Goal: Task Accomplishment & Management: Manage account settings

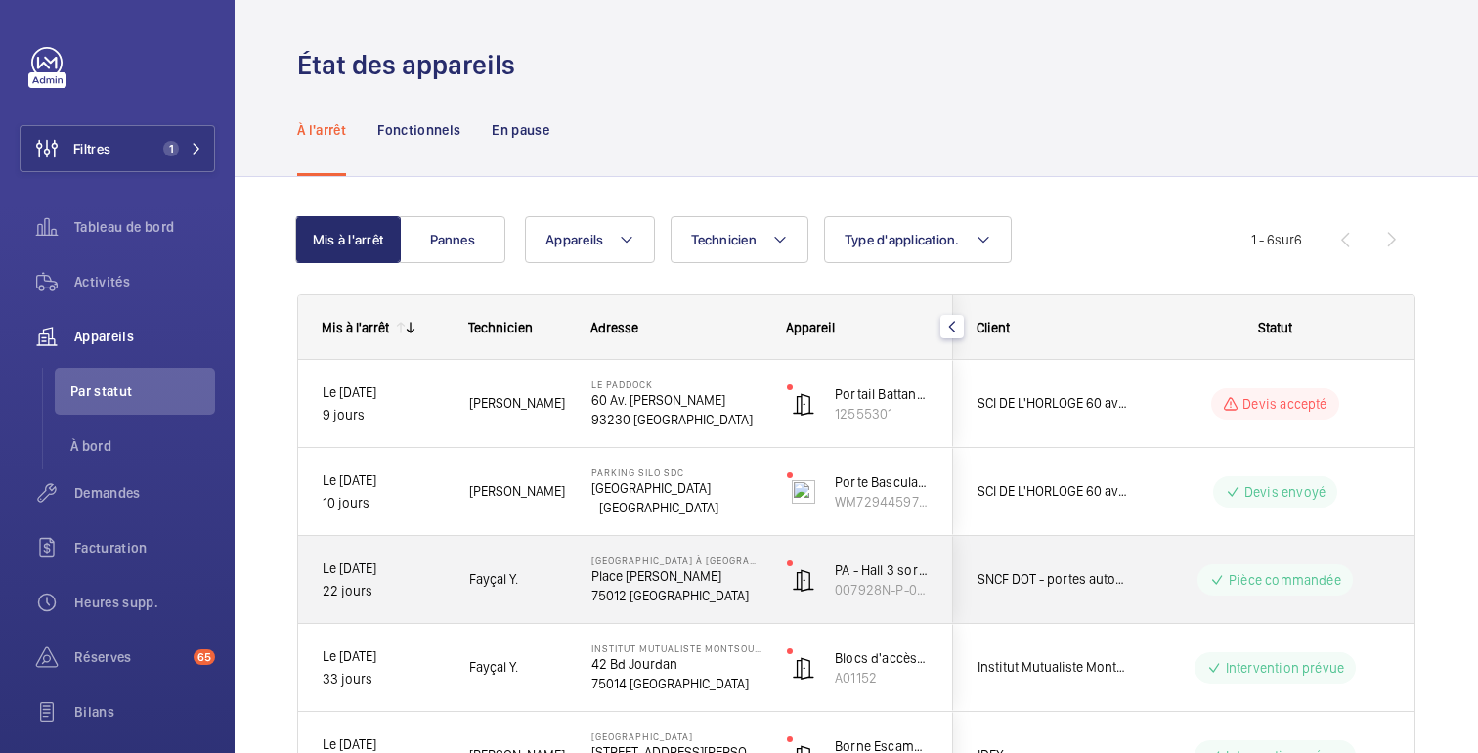
scroll to position [202, 0]
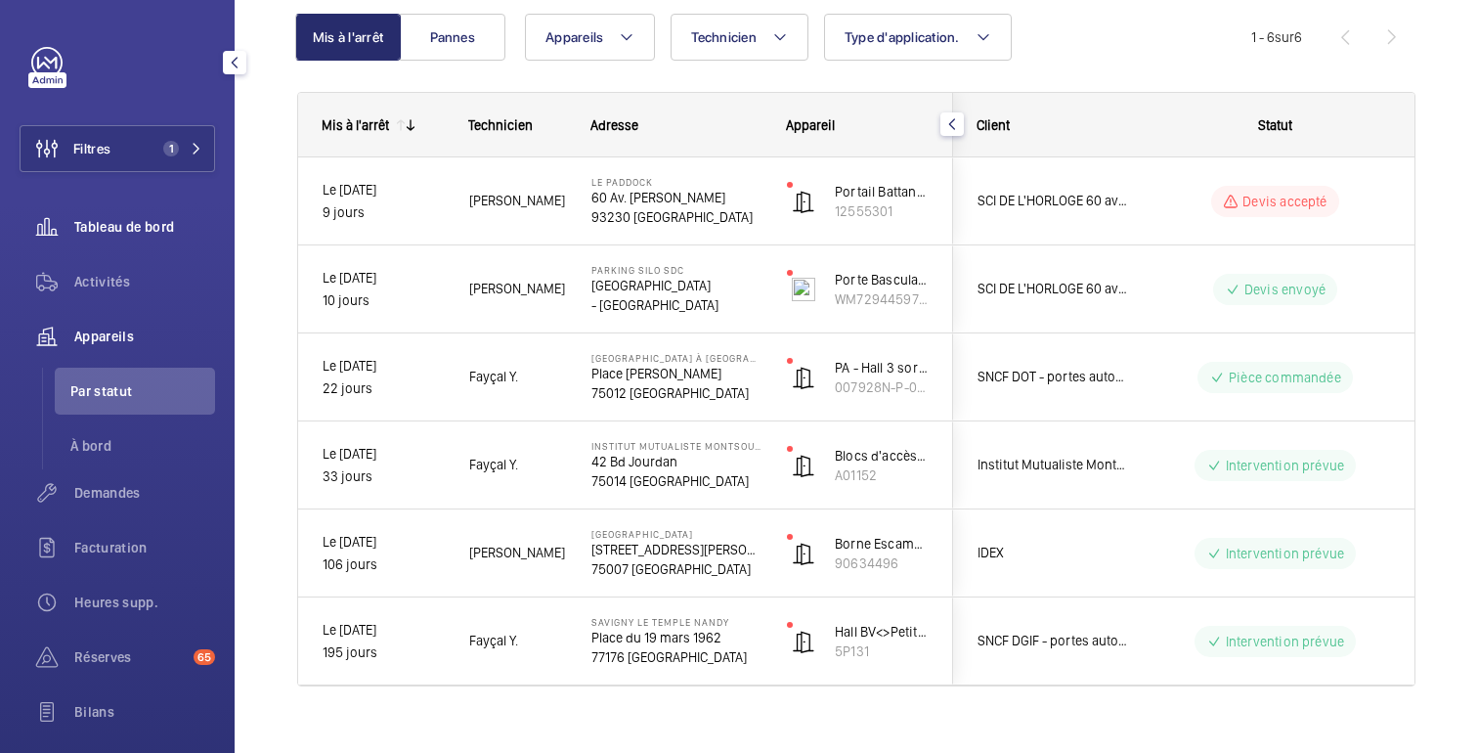
click at [126, 227] on font "Tableau de bord" at bounding box center [124, 227] width 100 height 16
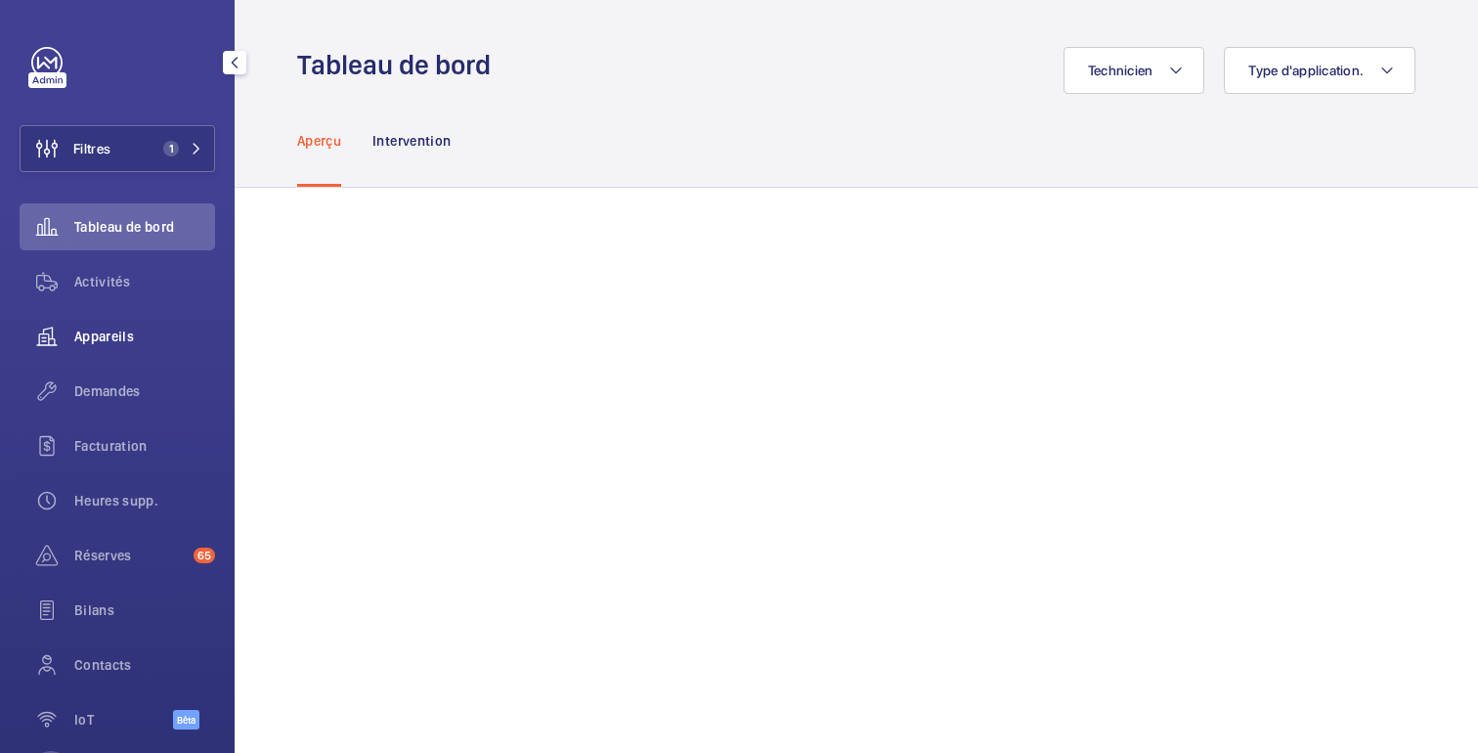
click at [127, 343] on font "Appareils" at bounding box center [104, 336] width 60 height 16
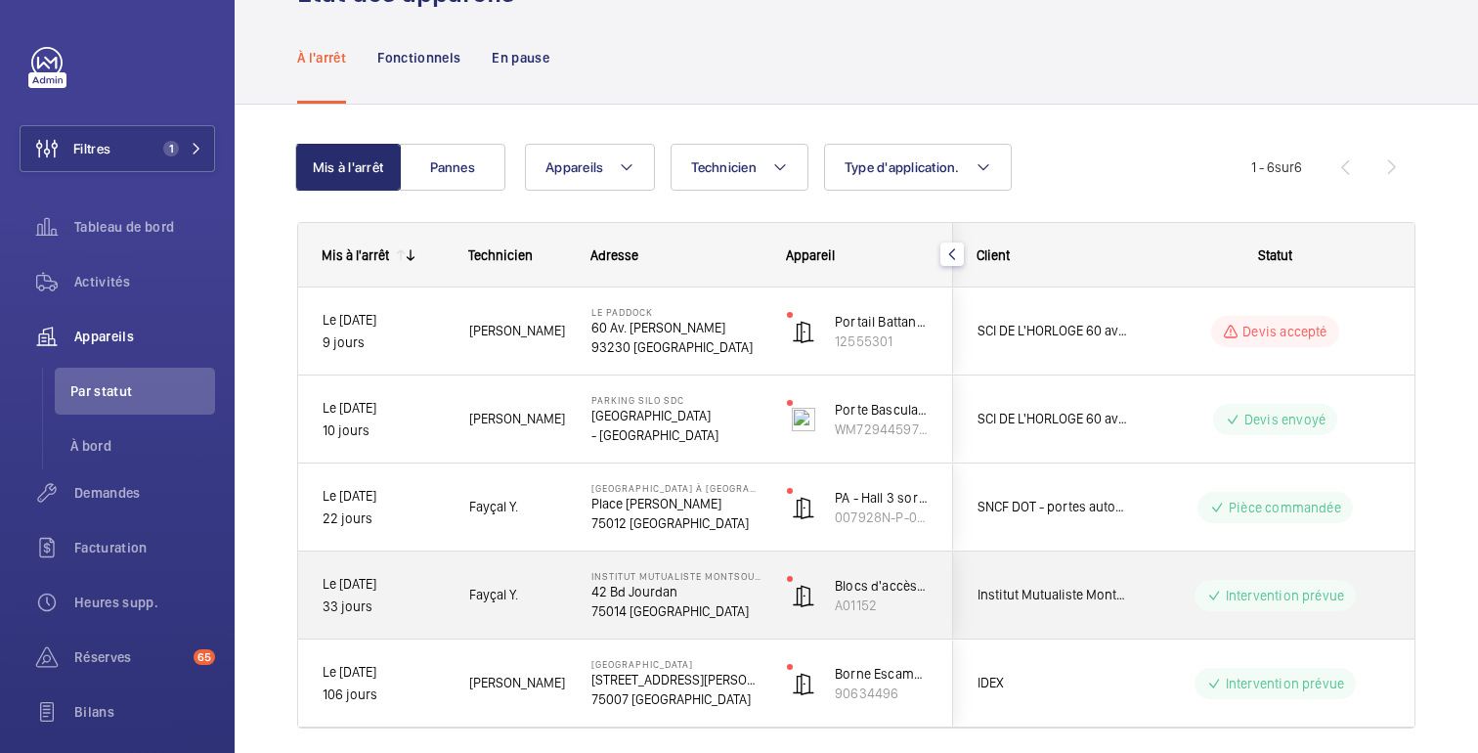
scroll to position [67, 0]
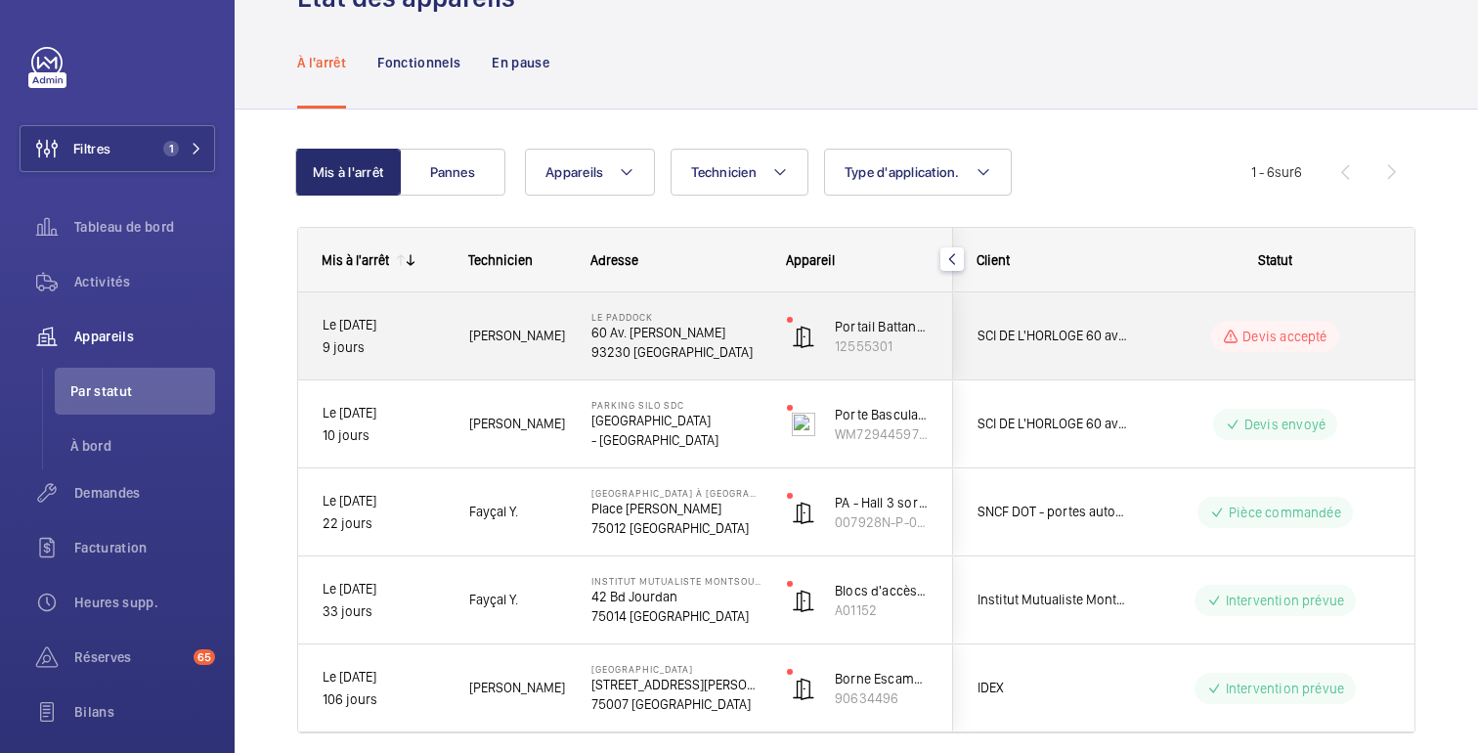
click at [1165, 341] on wm-front-pills-cell "Devis accepté" at bounding box center [1275, 336] width 243 height 31
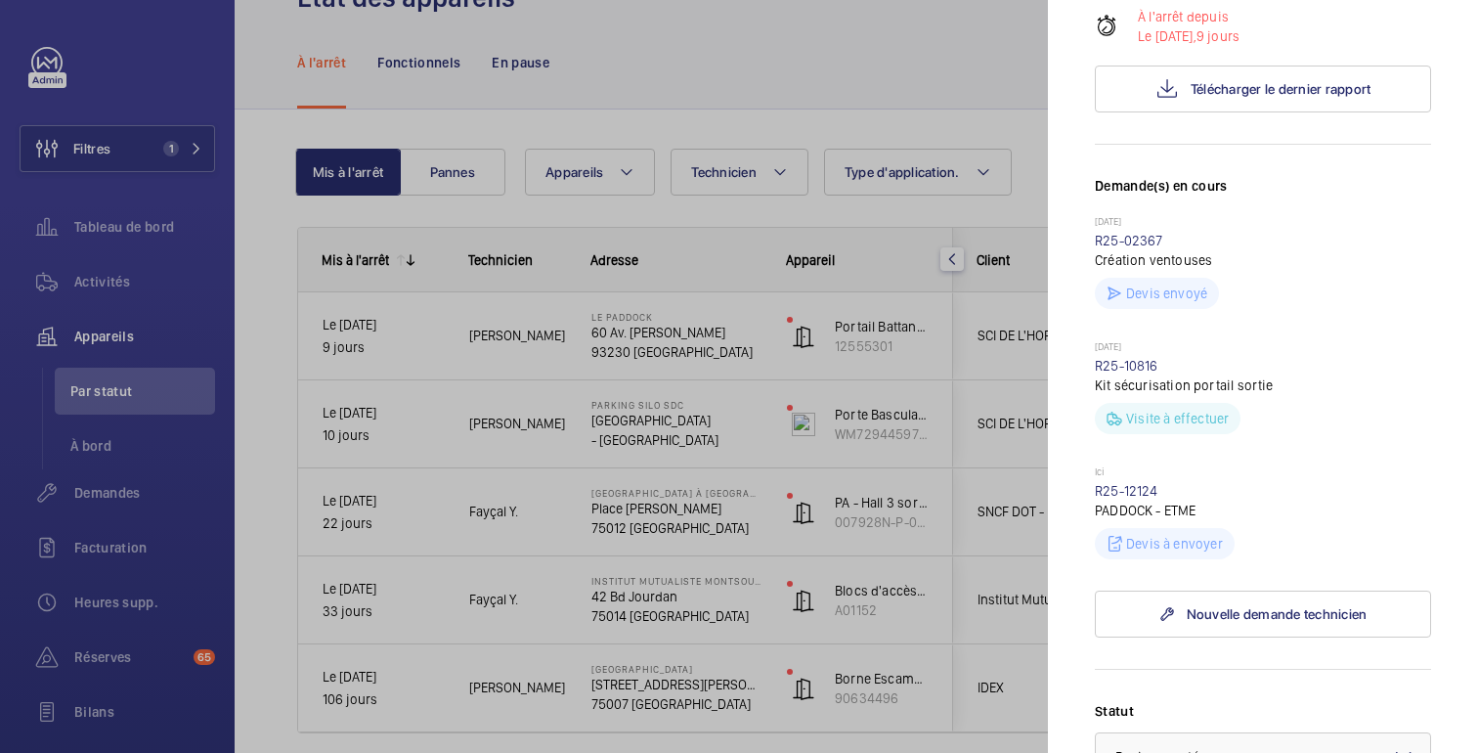
scroll to position [437, 0]
click at [1017, 212] on div at bounding box center [739, 376] width 1478 height 753
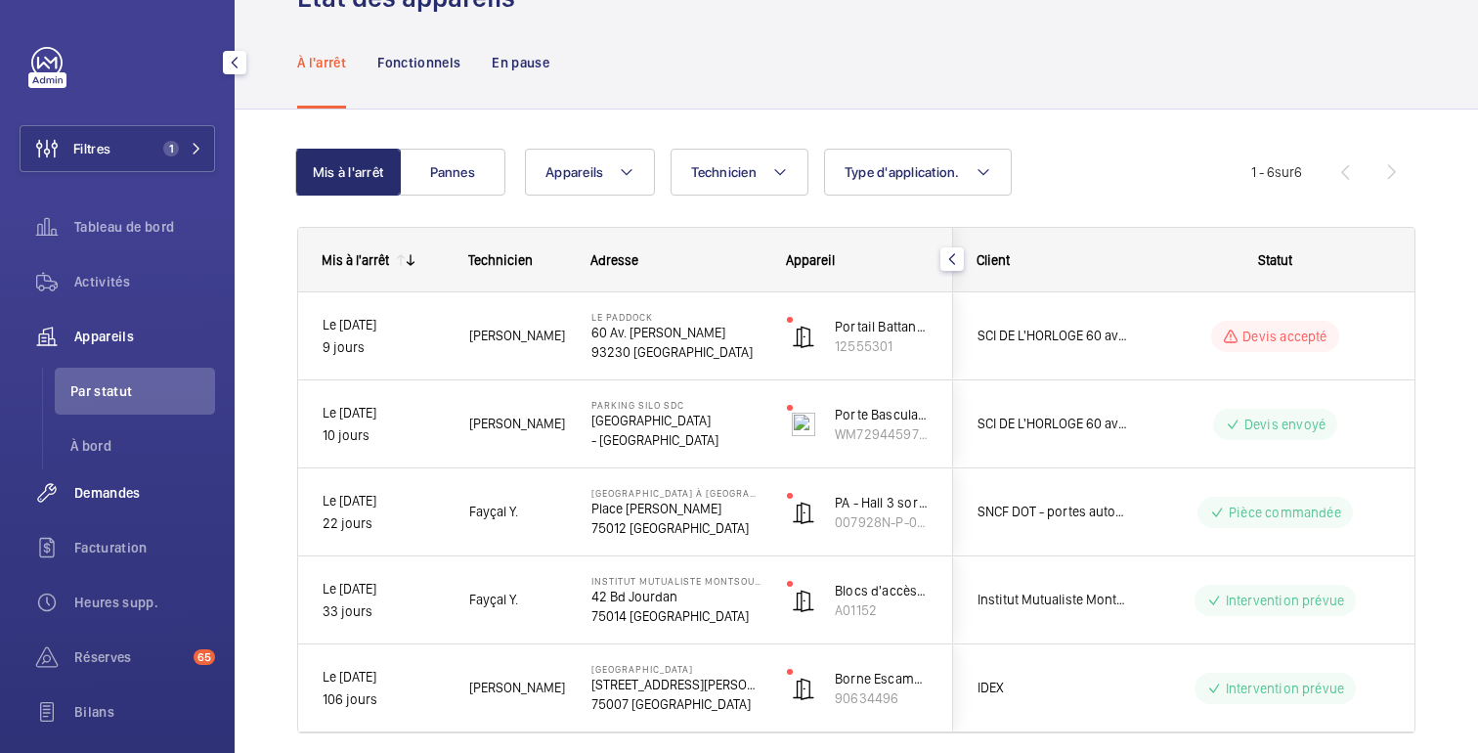
click at [103, 496] on font "Demandes" at bounding box center [107, 493] width 66 height 16
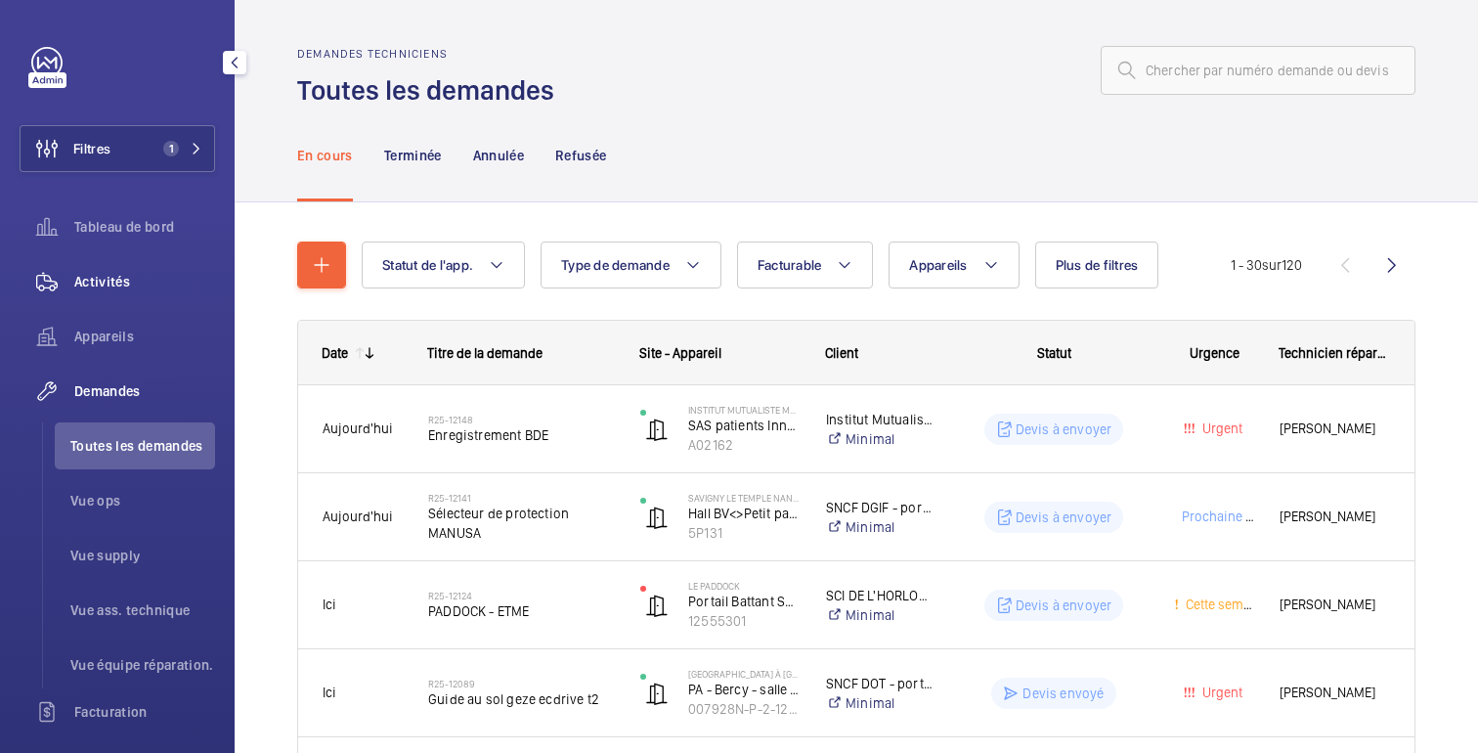
click at [90, 269] on div "Activités" at bounding box center [118, 281] width 196 height 47
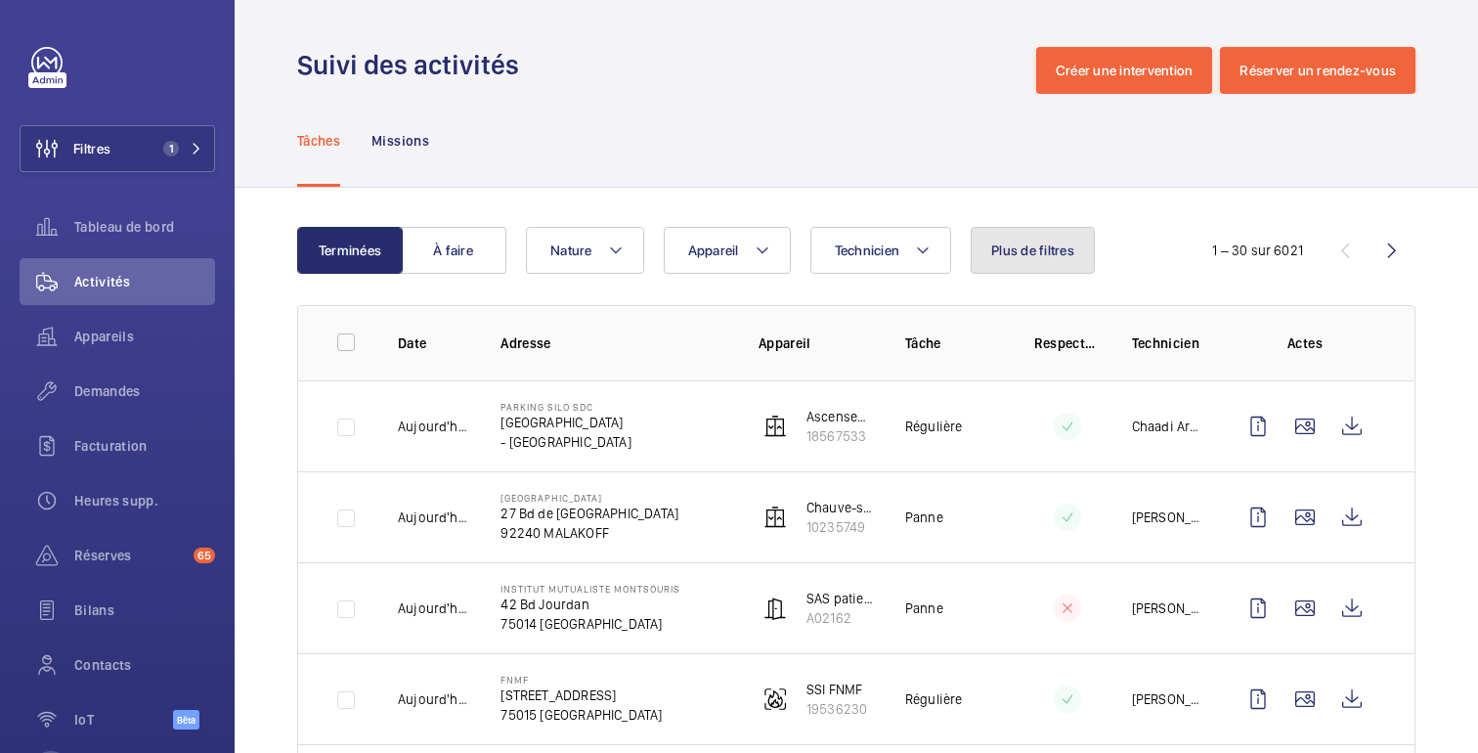
click at [1058, 263] on button "Plus de filtres" at bounding box center [1033, 250] width 124 height 47
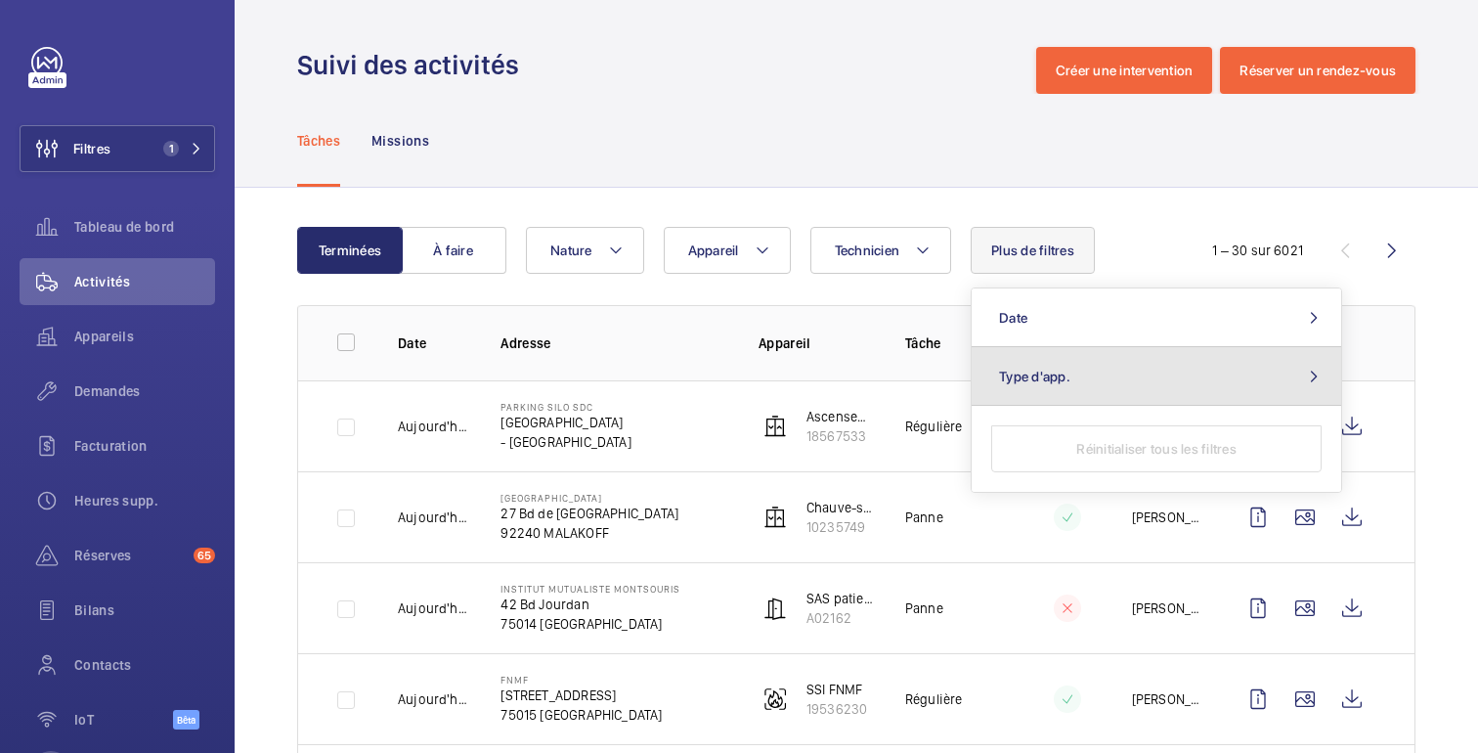
click at [1065, 389] on button "Type d'app." at bounding box center [1157, 376] width 370 height 59
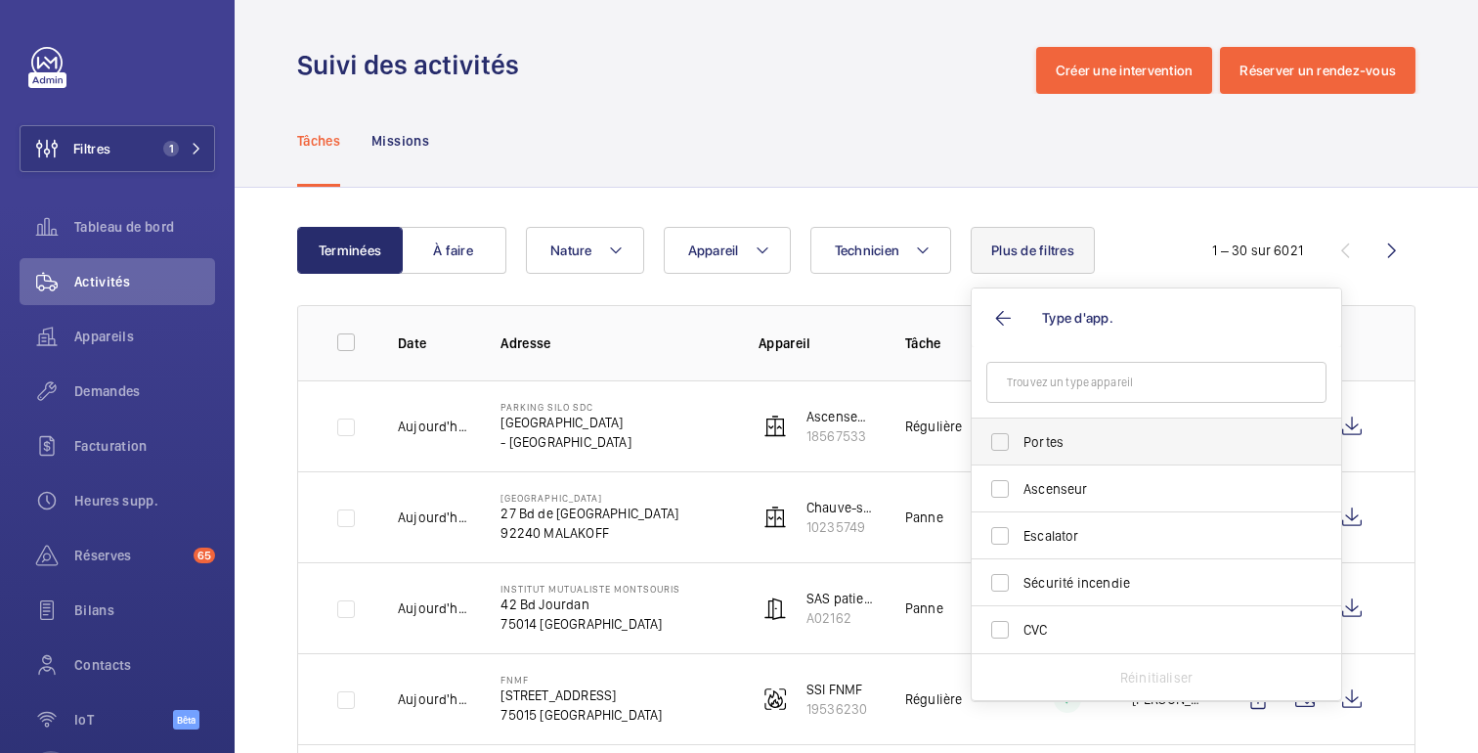
click at [1042, 458] on label "Portes" at bounding box center [1142, 441] width 340 height 47
click at [1020, 458] on input "Portes" at bounding box center [999, 441] width 39 height 39
checkbox input "true"
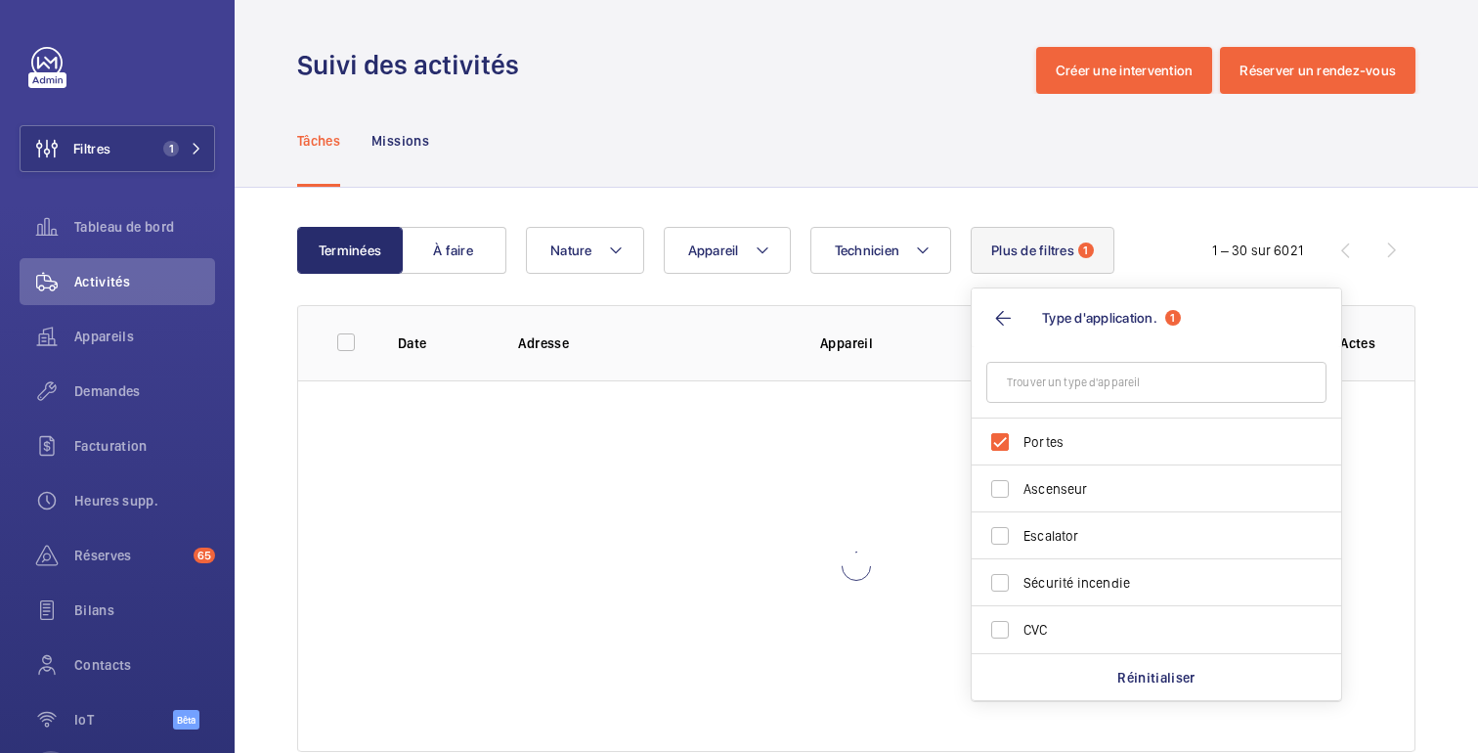
click at [948, 157] on div "Tâches Missions" at bounding box center [856, 140] width 1118 height 93
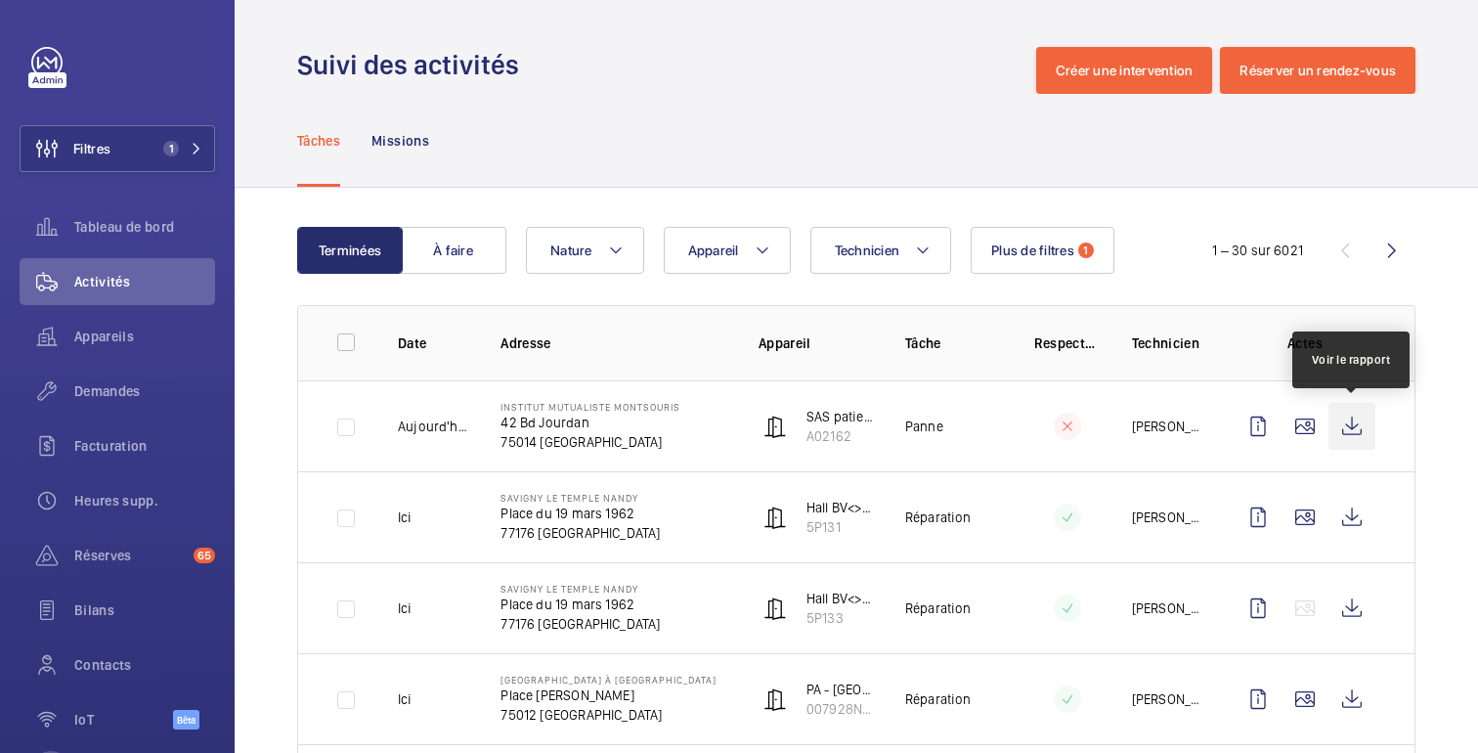
click at [1341, 427] on wm-front-icon-button at bounding box center [1352, 426] width 47 height 47
click at [127, 543] on div "Réserves 65" at bounding box center [118, 555] width 196 height 47
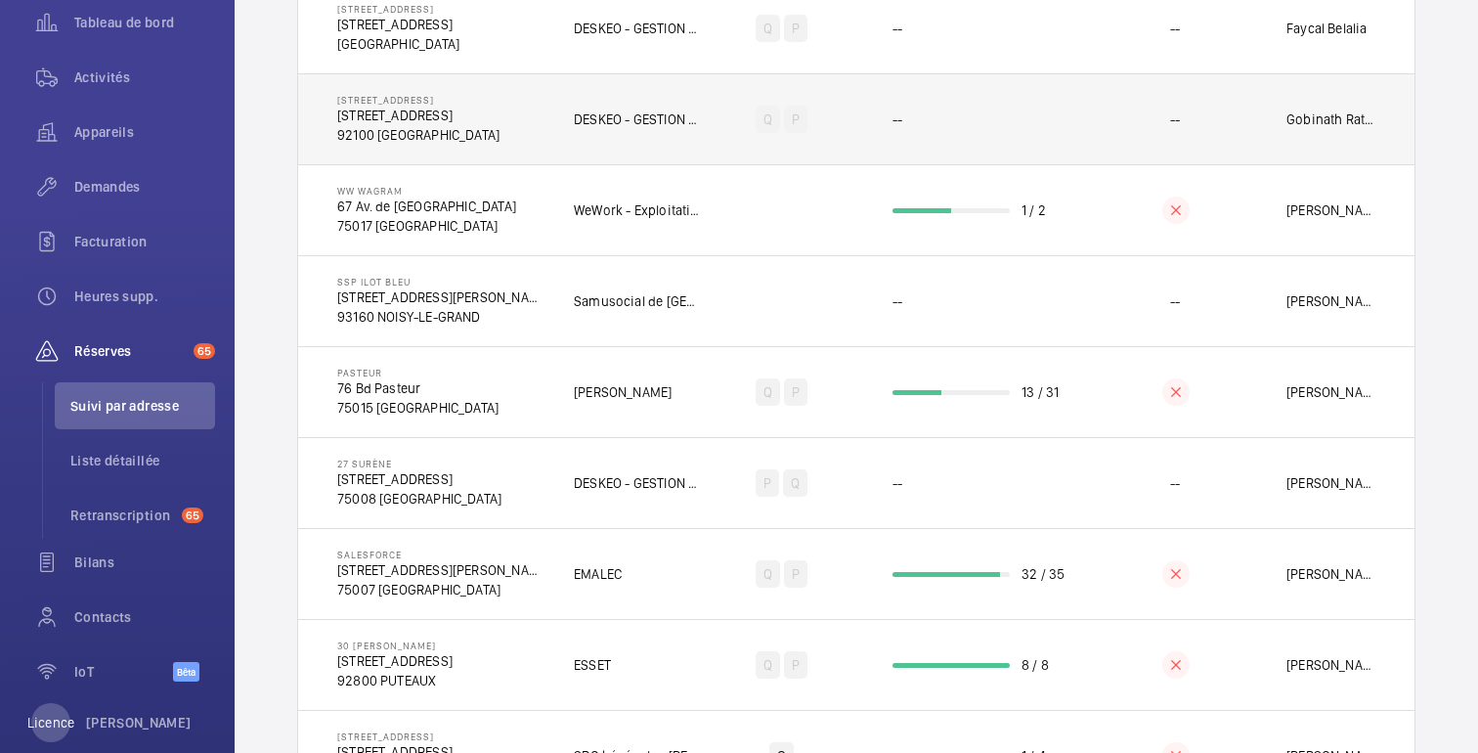
scroll to position [450, 0]
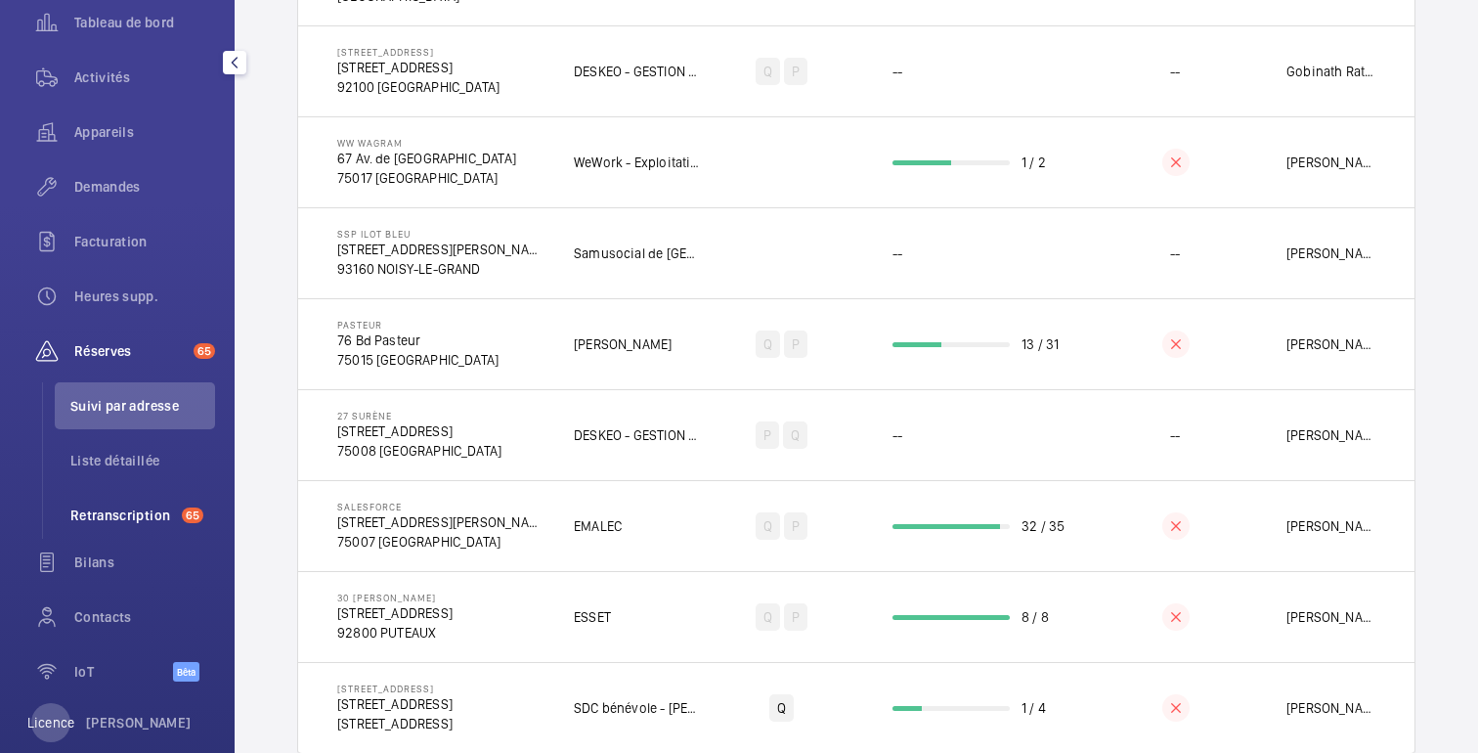
click at [144, 497] on li "Retranscription 65" at bounding box center [135, 515] width 160 height 47
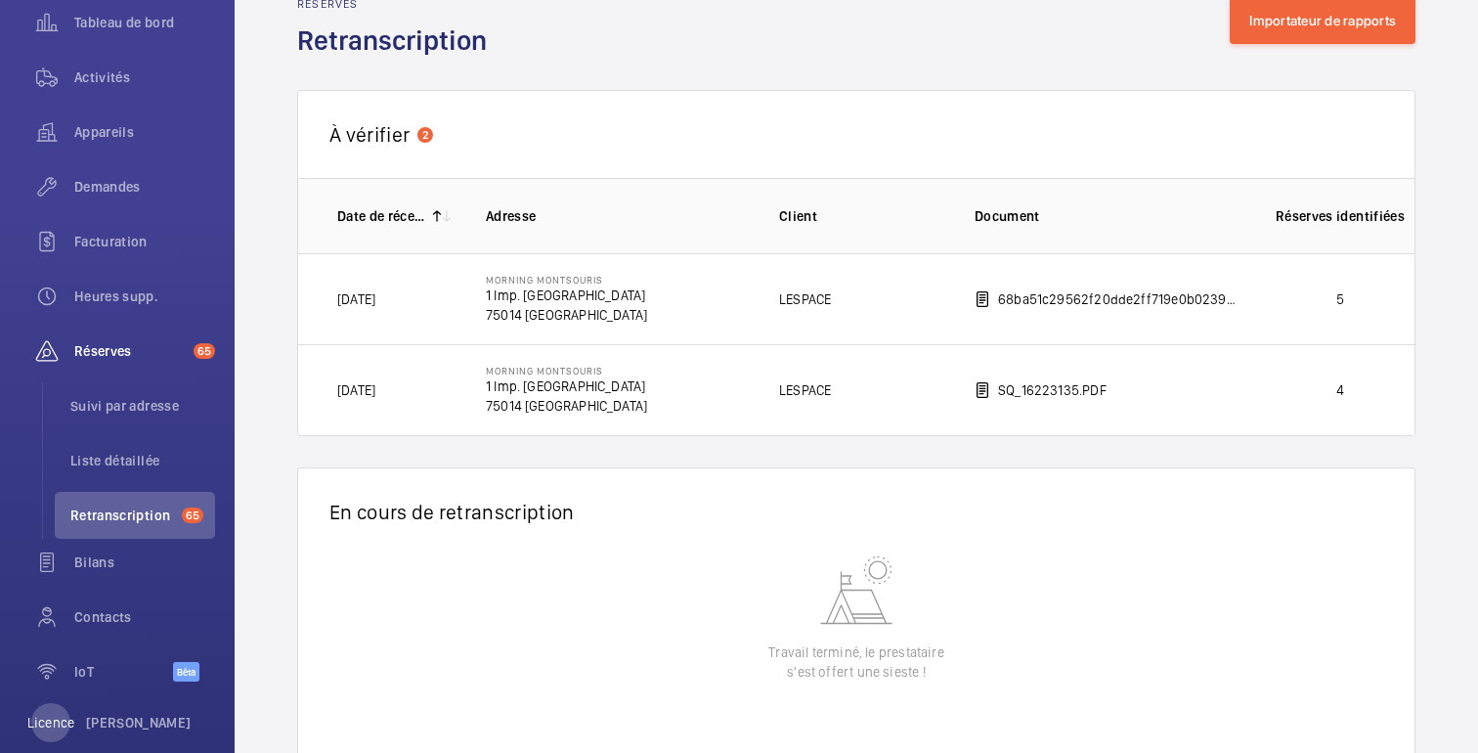
scroll to position [104, 0]
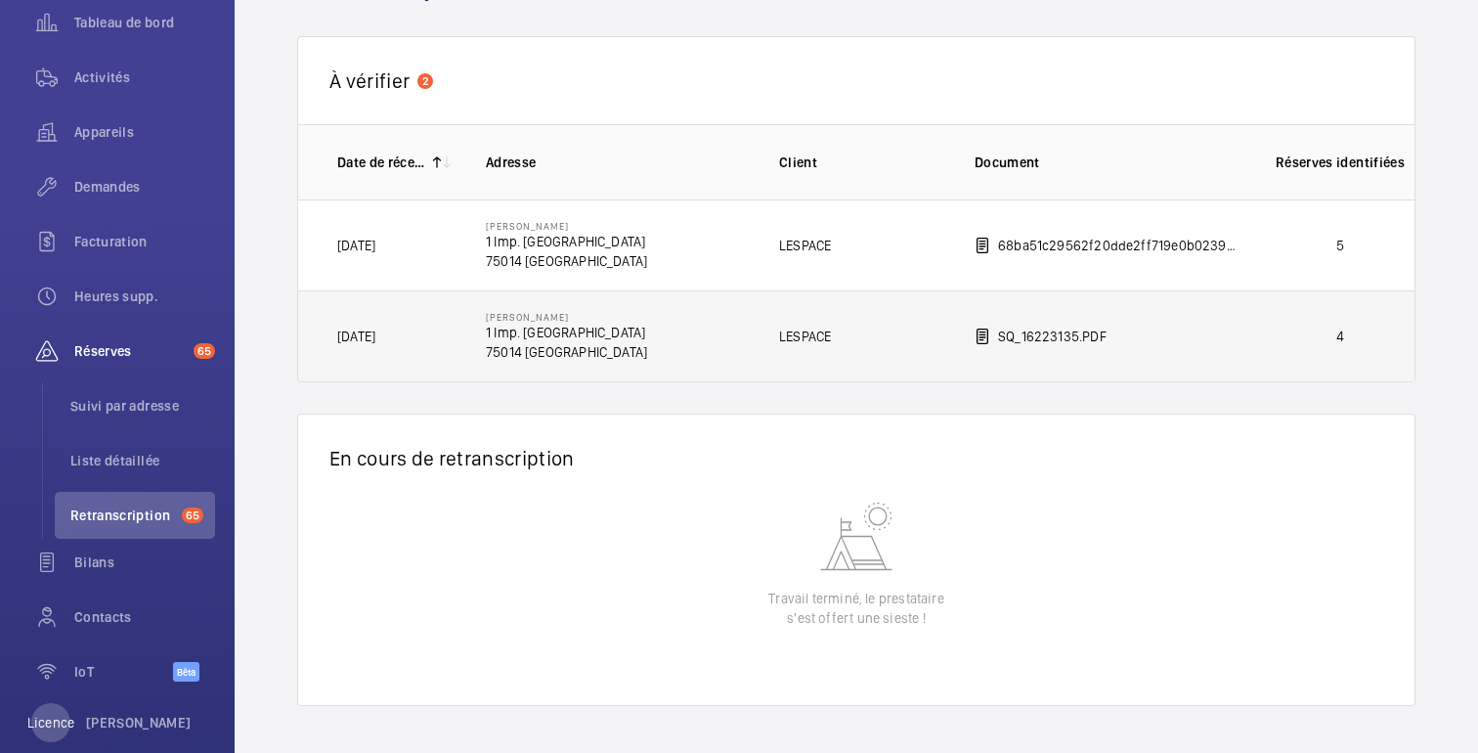
click at [1198, 338] on td "SQ_16223135.PDF" at bounding box center [1089, 336] width 293 height 92
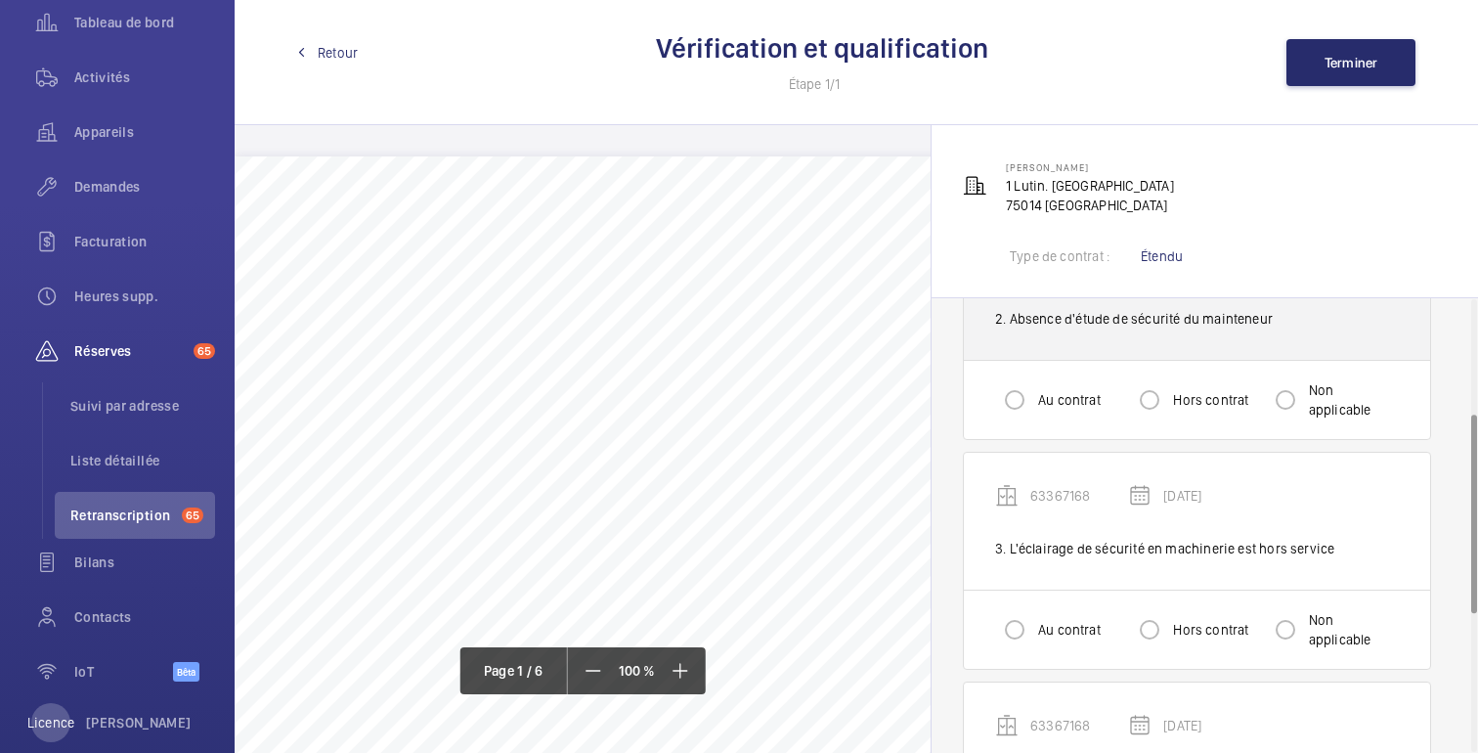
scroll to position [574, 0]
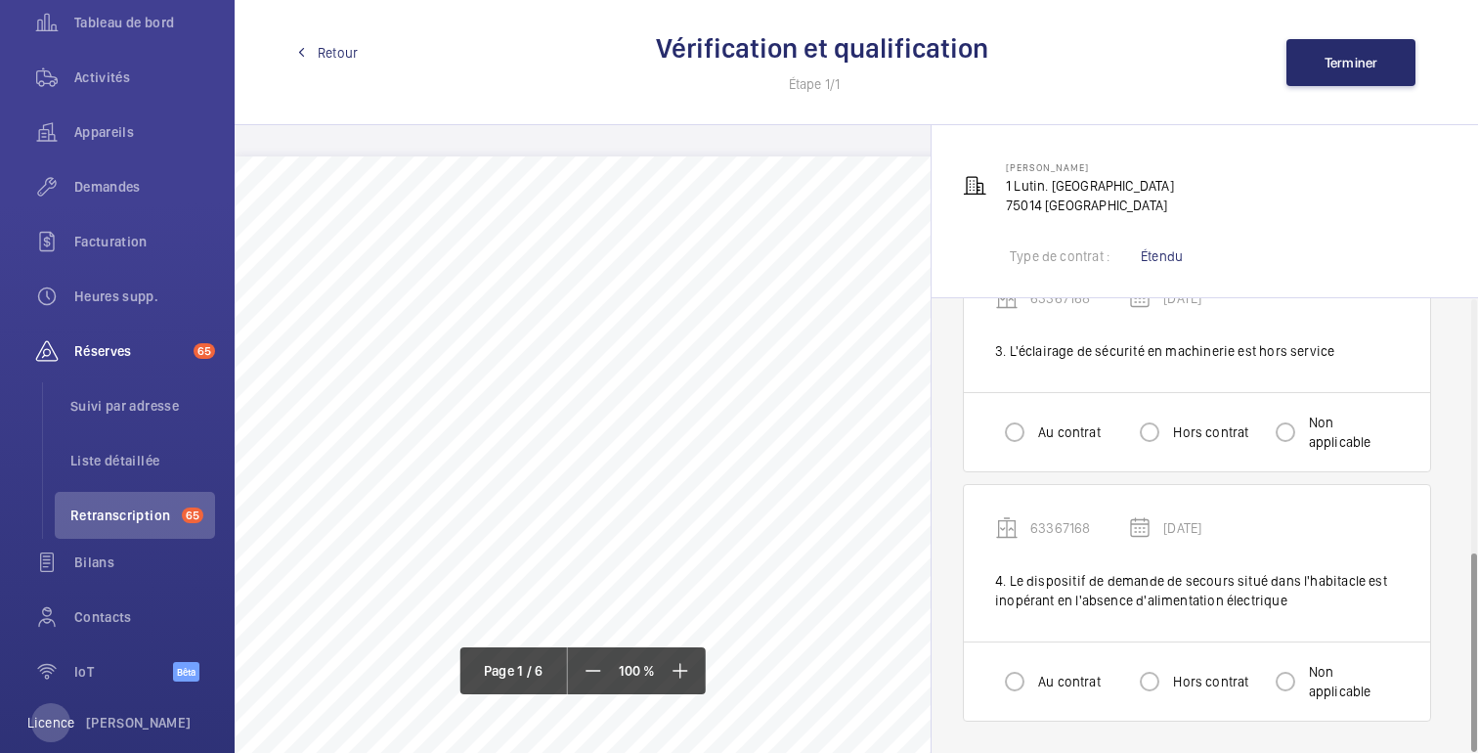
click at [309, 43] on link "Retour" at bounding box center [327, 53] width 61 height 20
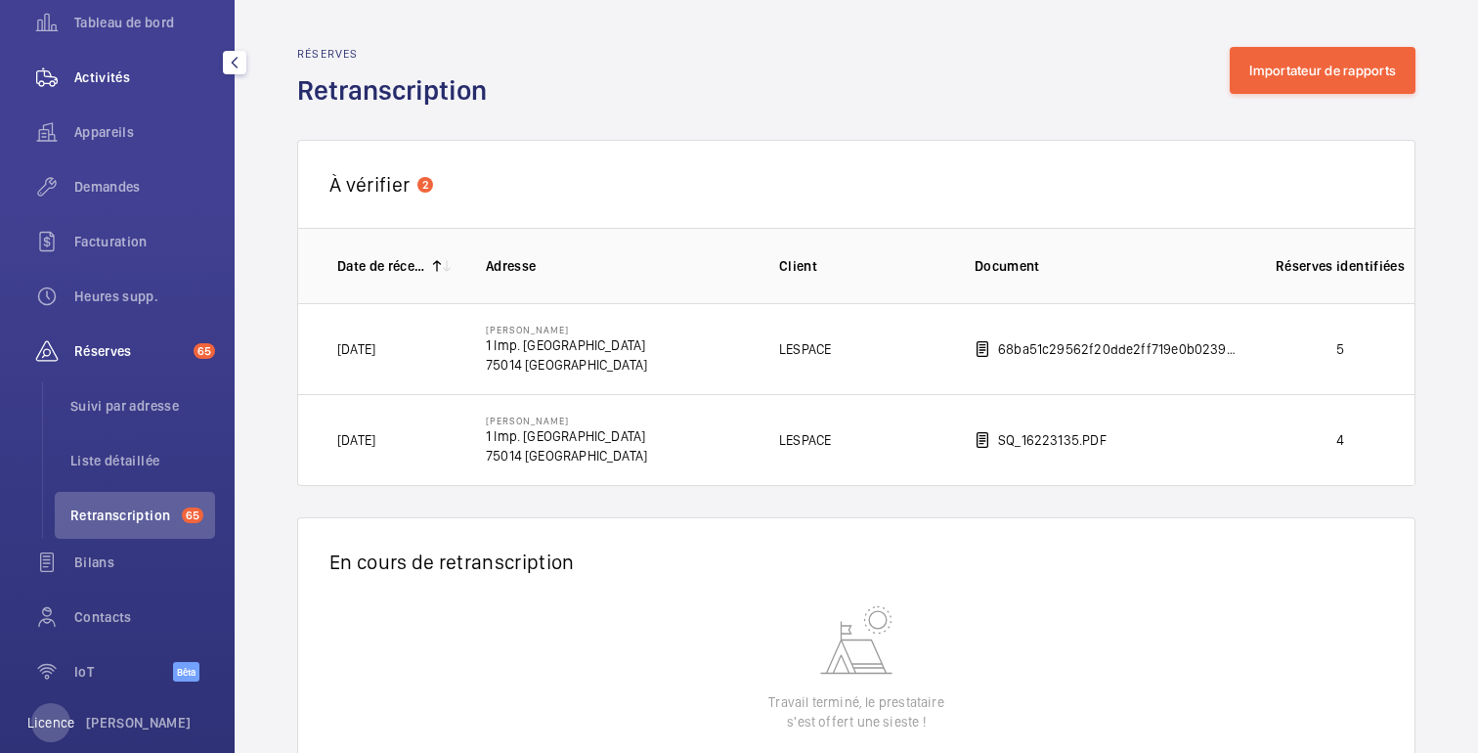
click at [163, 73] on span "Activités" at bounding box center [144, 77] width 141 height 20
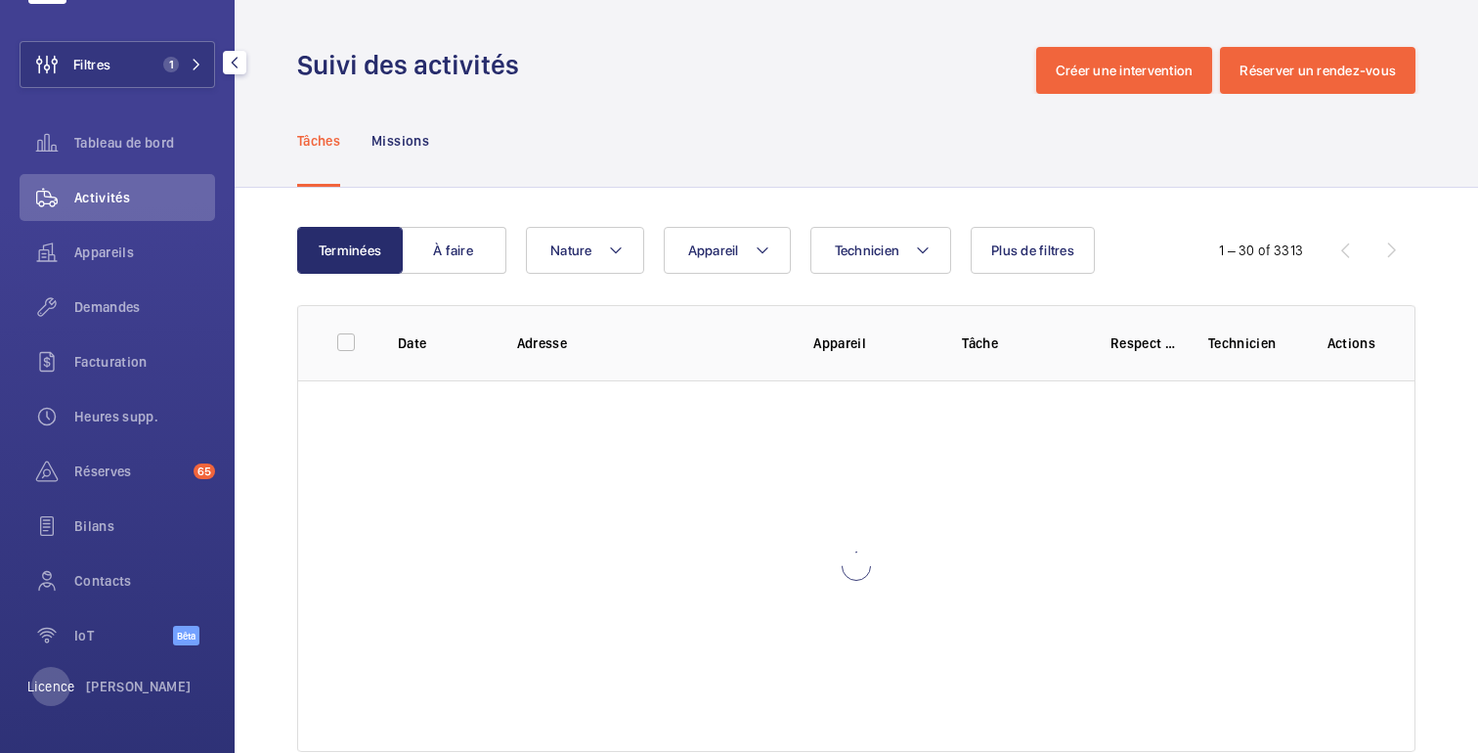
scroll to position [84, 0]
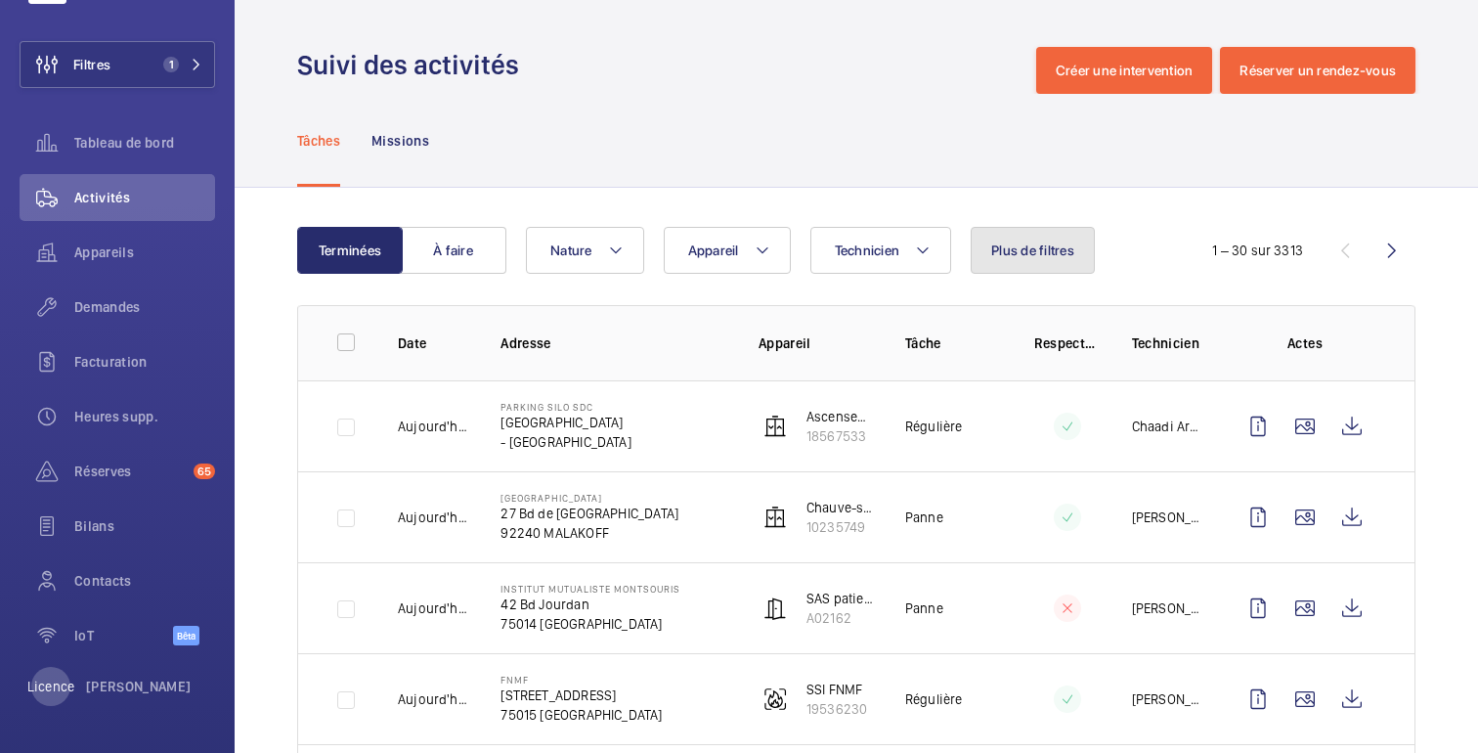
click at [1055, 230] on button "Plus de filtres" at bounding box center [1033, 250] width 124 height 47
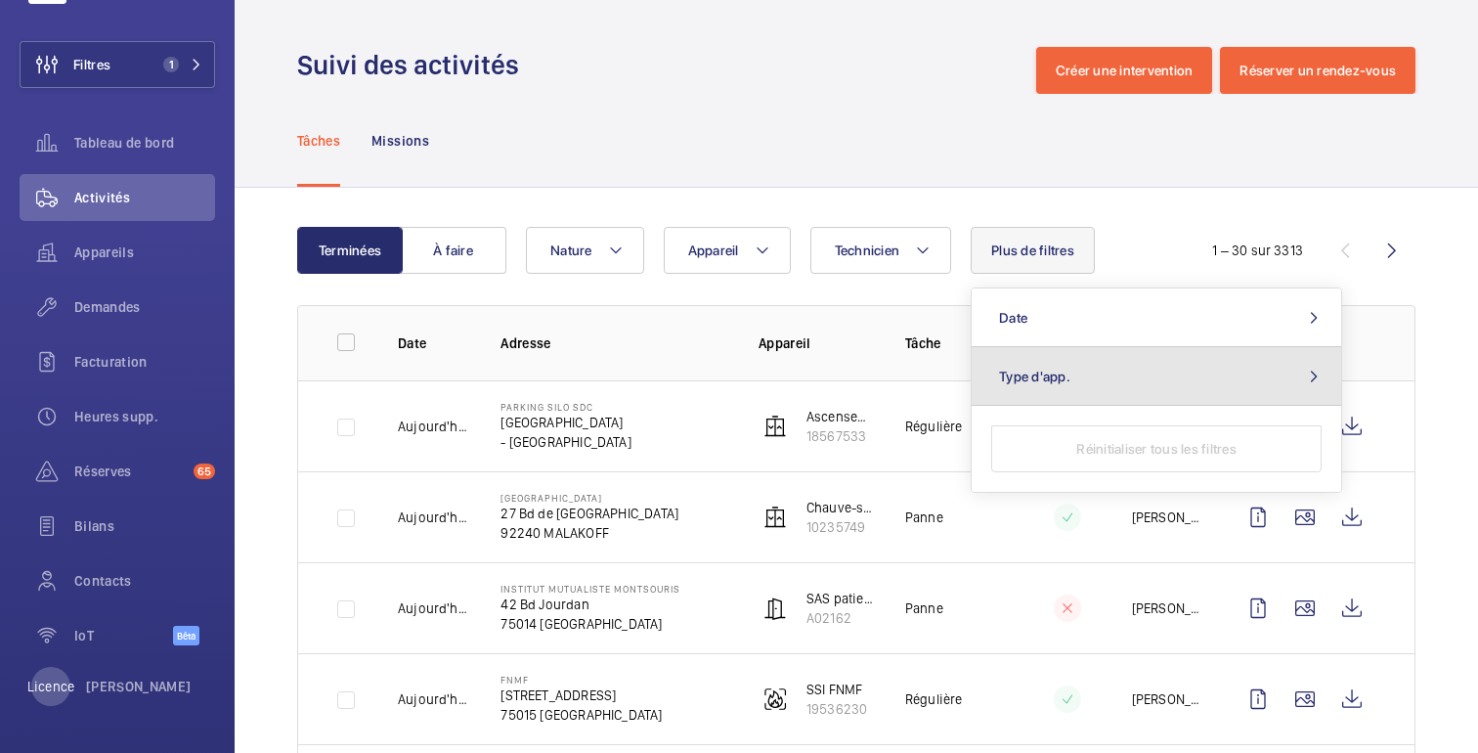
click at [1040, 360] on button "Type d'app." at bounding box center [1157, 376] width 370 height 59
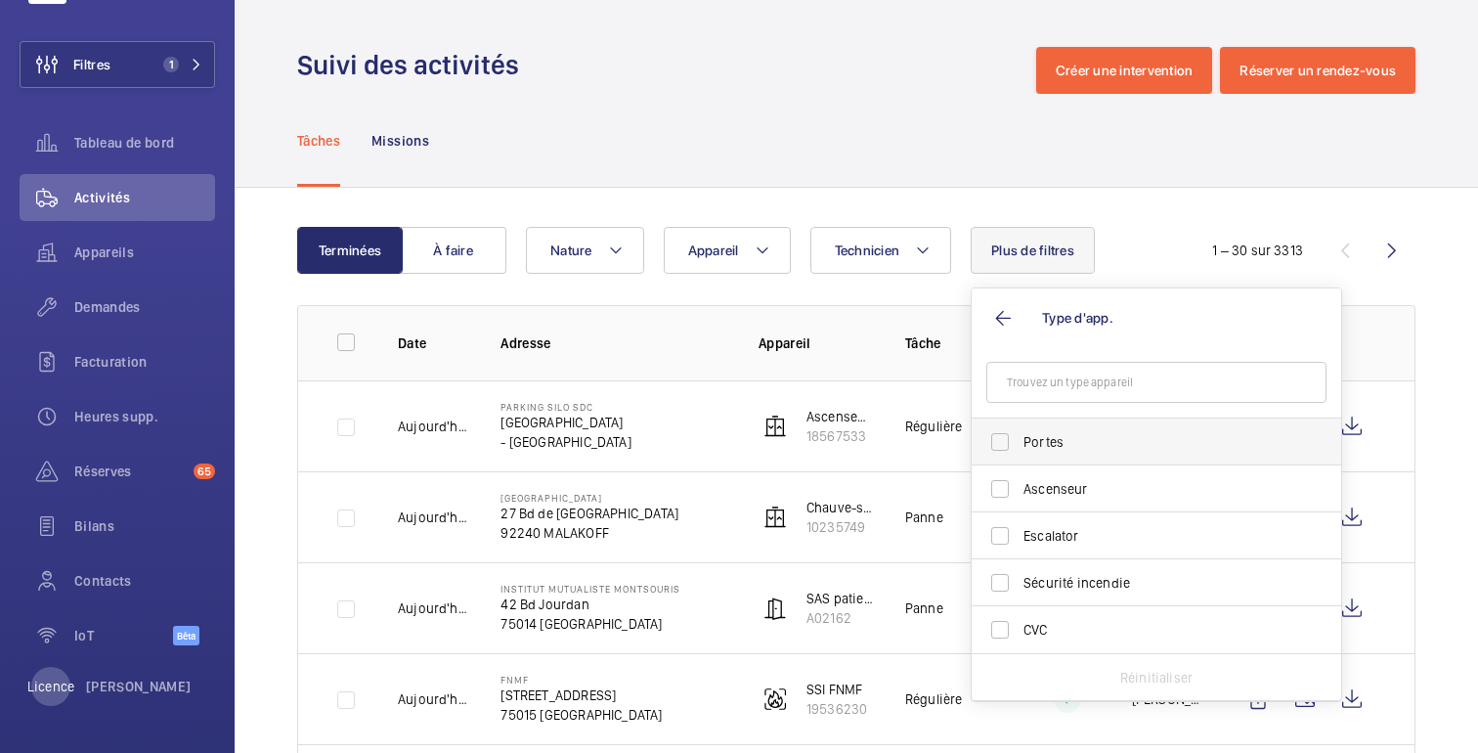
click at [1039, 442] on span "Portes" at bounding box center [1158, 442] width 269 height 20
click at [1020, 442] on input "Portes" at bounding box center [999, 441] width 39 height 39
checkbox input "true"
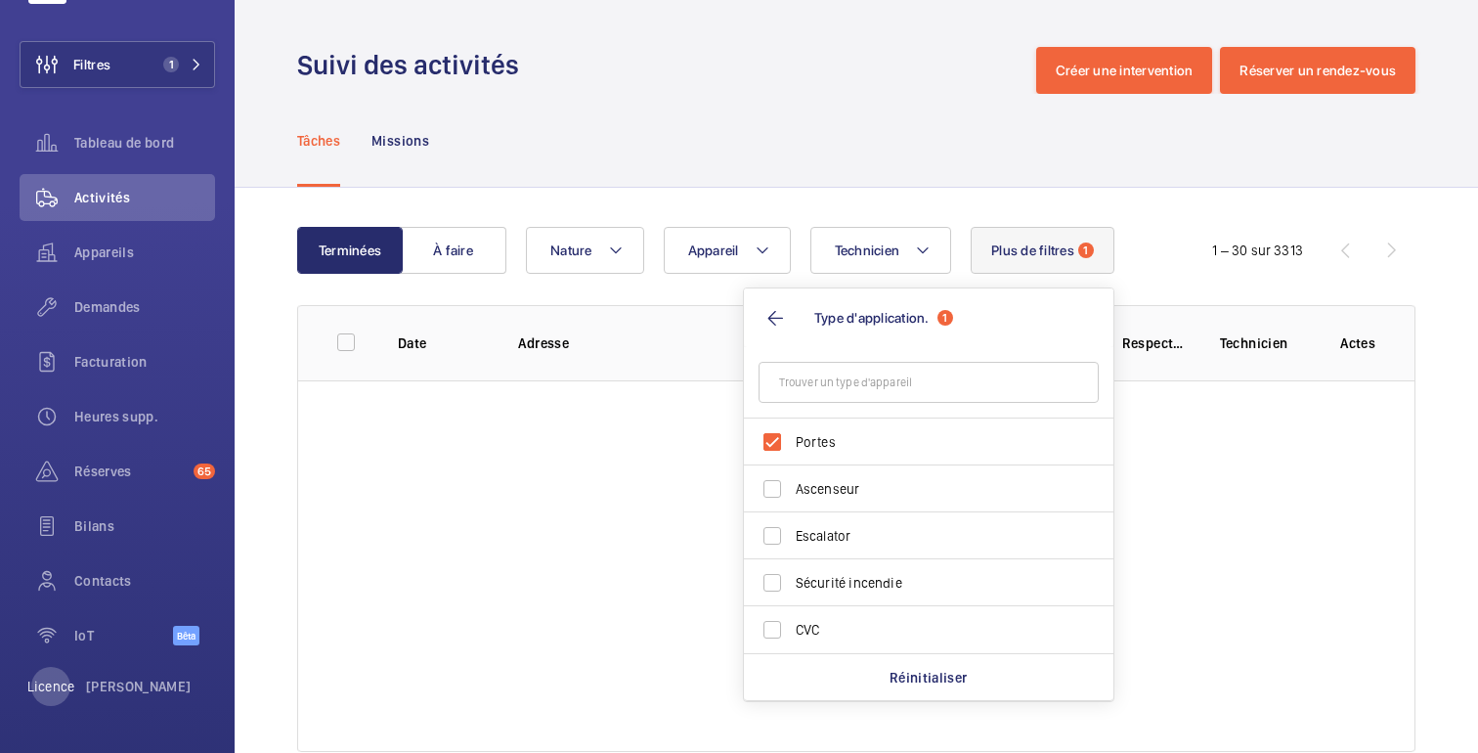
click at [819, 115] on div "Tâches Missions" at bounding box center [856, 140] width 1118 height 93
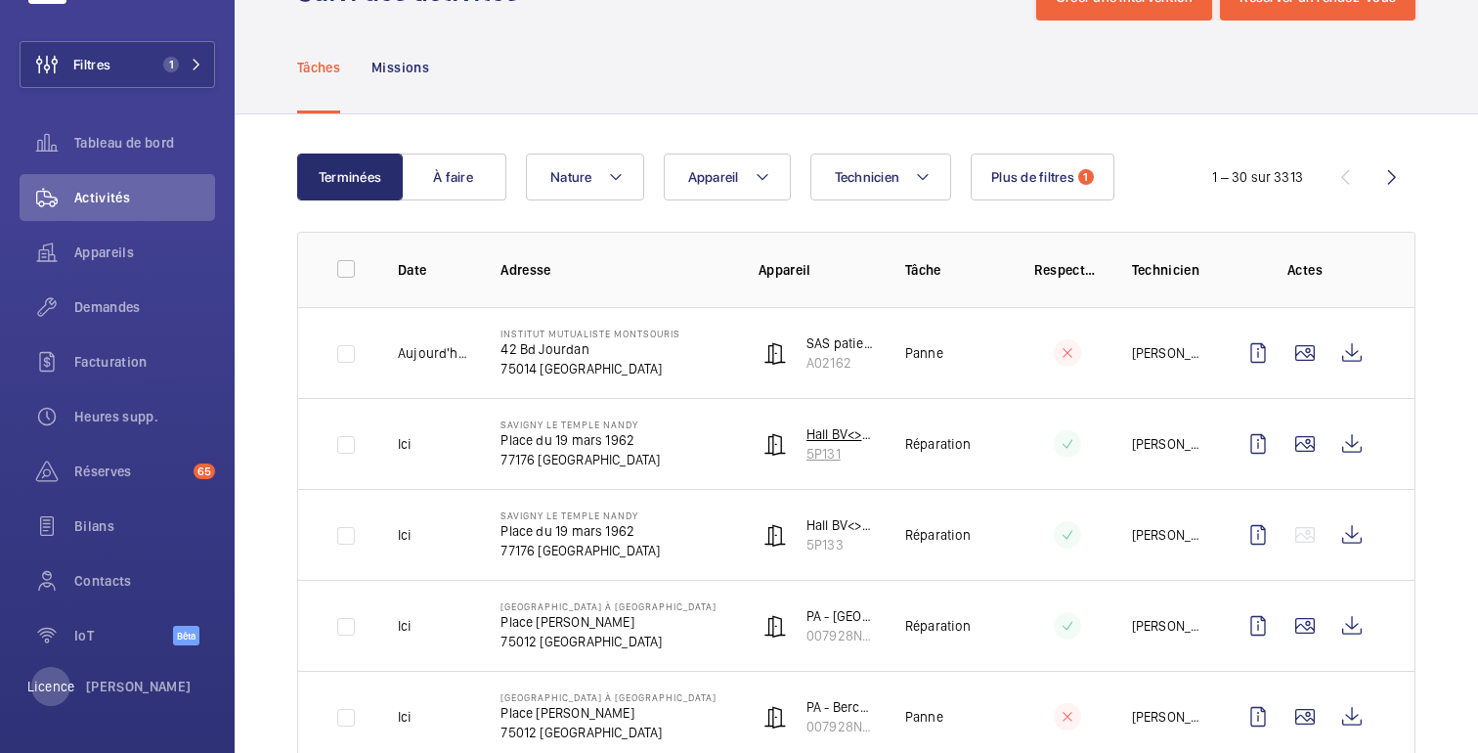
scroll to position [74, 0]
click at [1359, 540] on wm-front-icon-button at bounding box center [1352, 533] width 47 height 47
click at [1354, 456] on wm-front-icon-button at bounding box center [1352, 442] width 47 height 47
click at [346, 270] on input "checkbox" at bounding box center [346, 267] width 39 height 39
checkbox input "true"
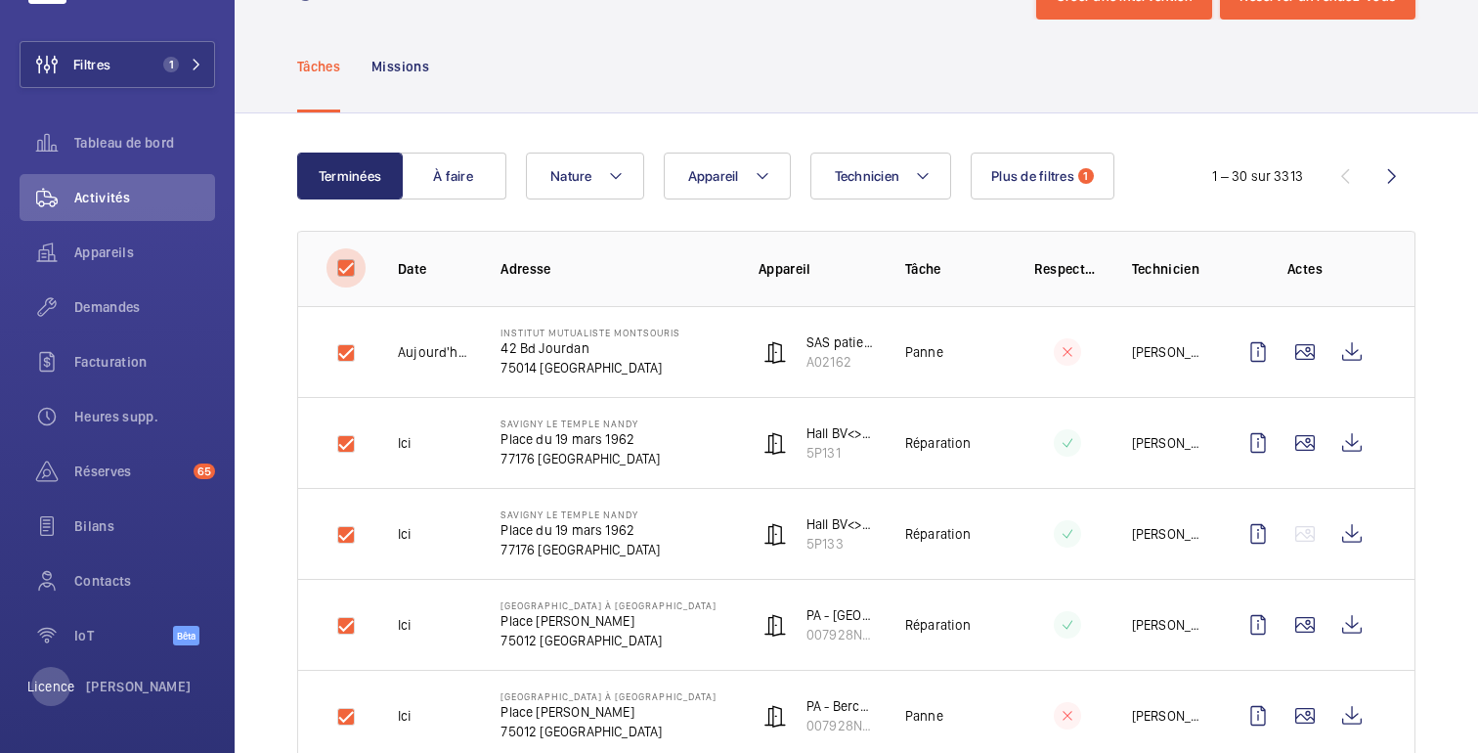
checkbox input "true"
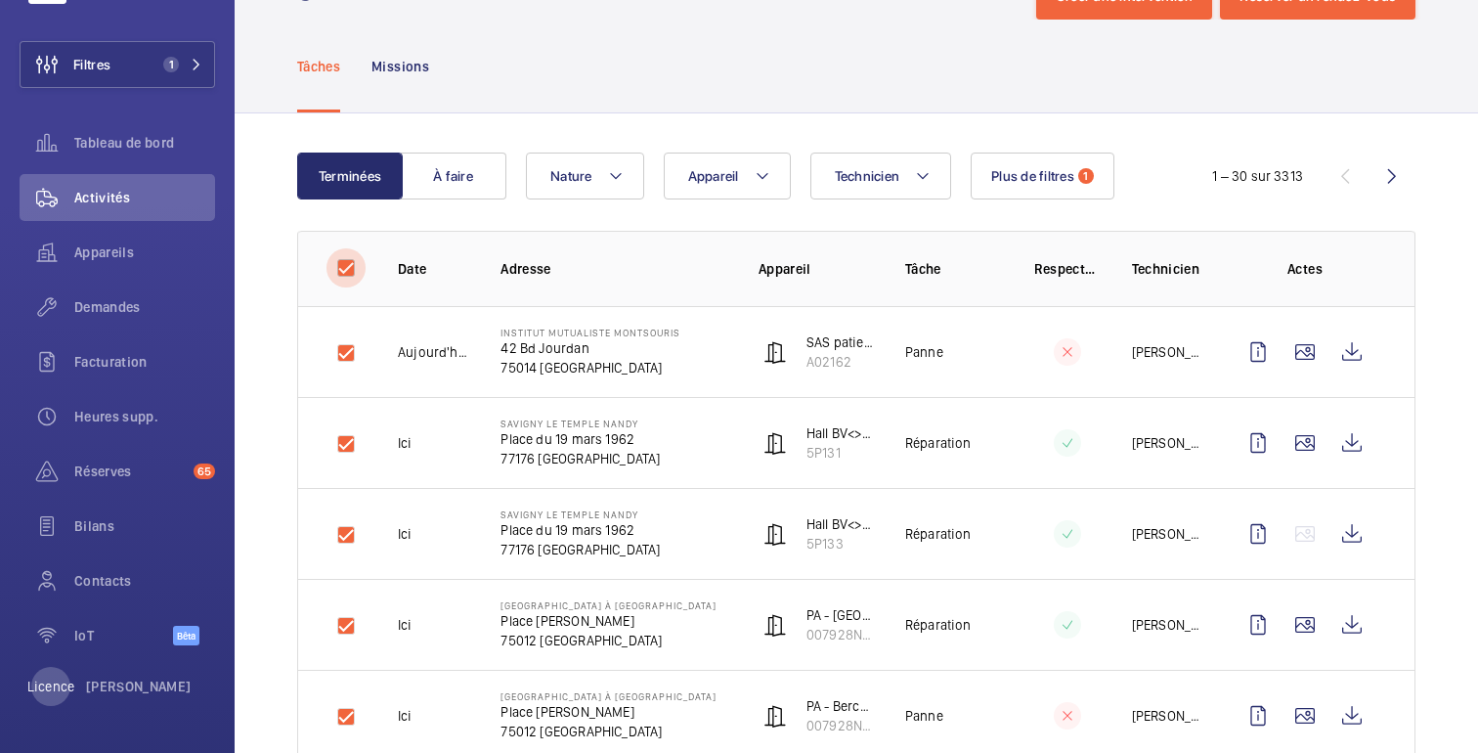
checkbox input "true"
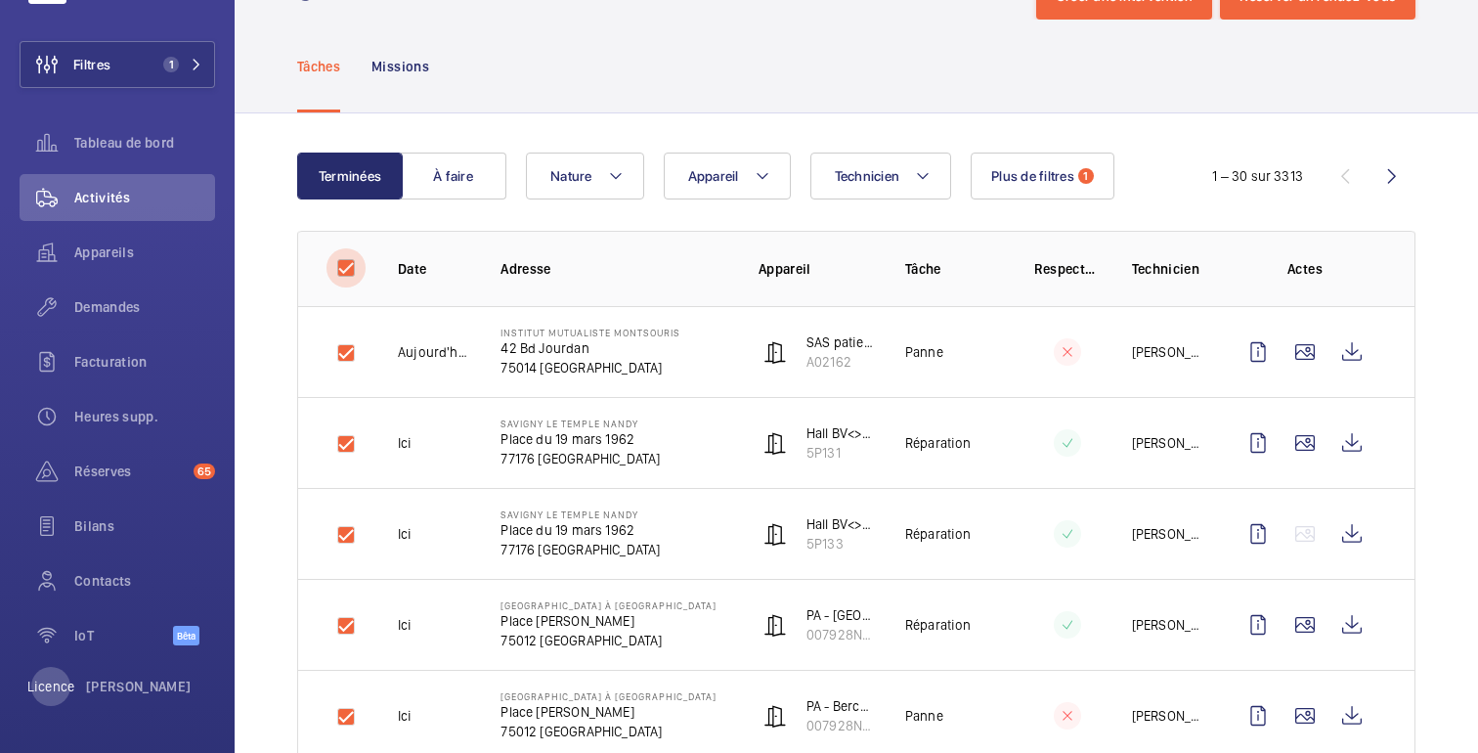
checkbox input "true"
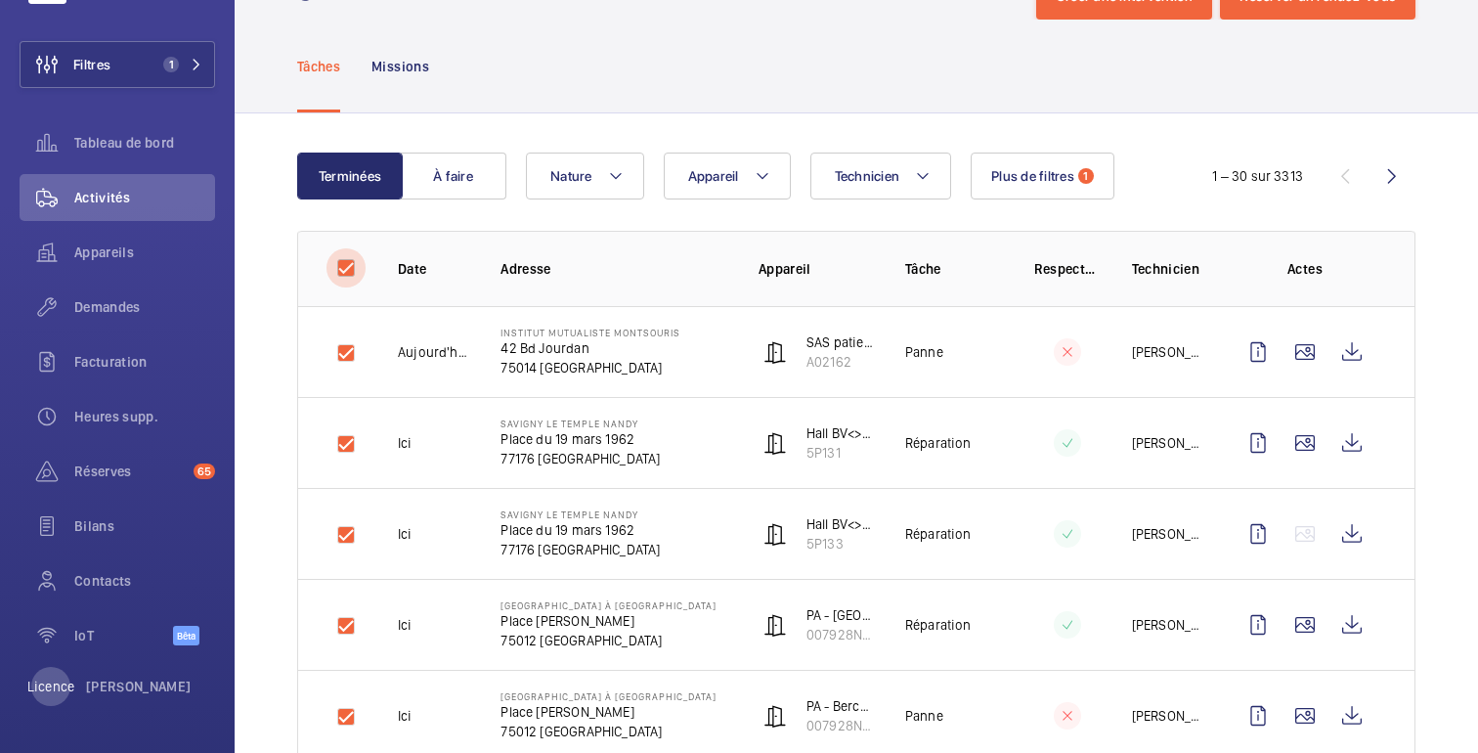
checkbox input "true"
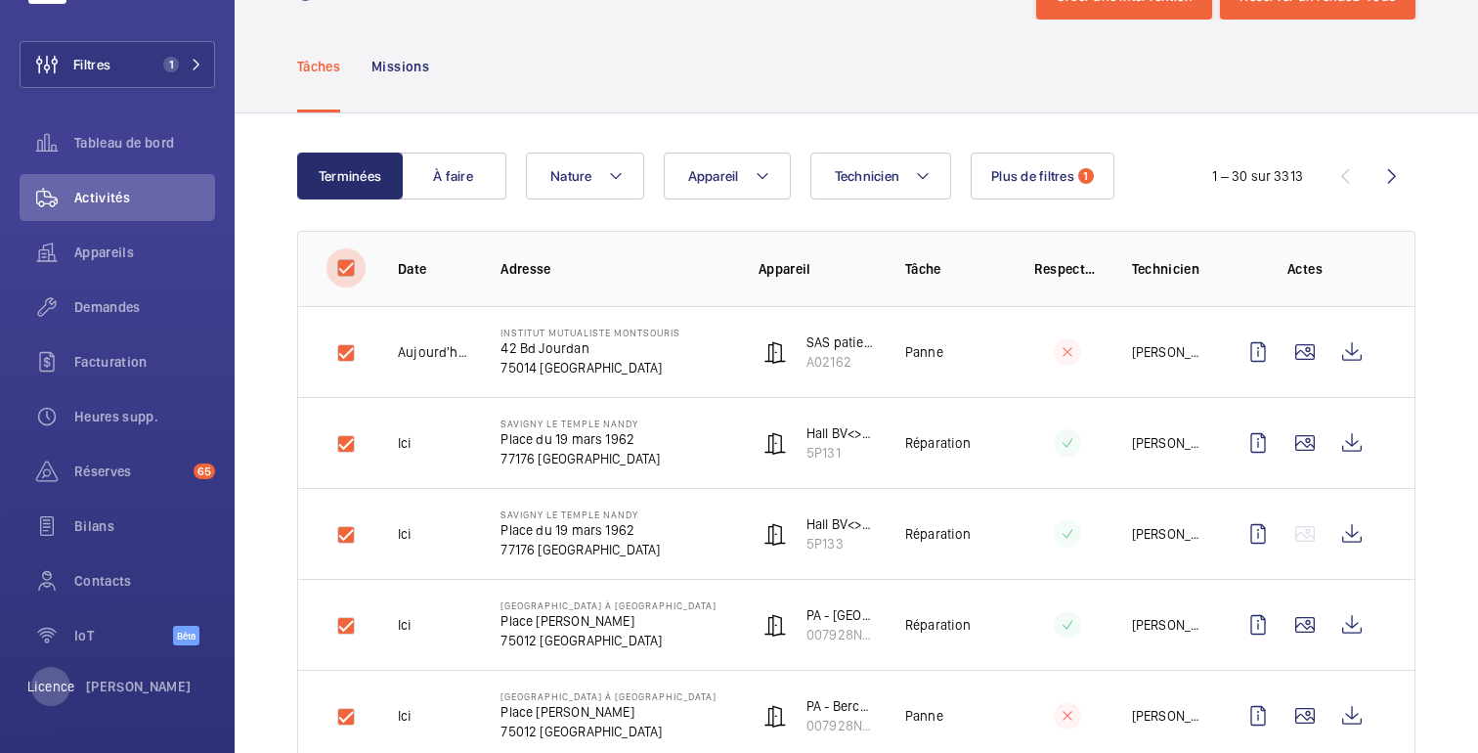
checkbox input "true"
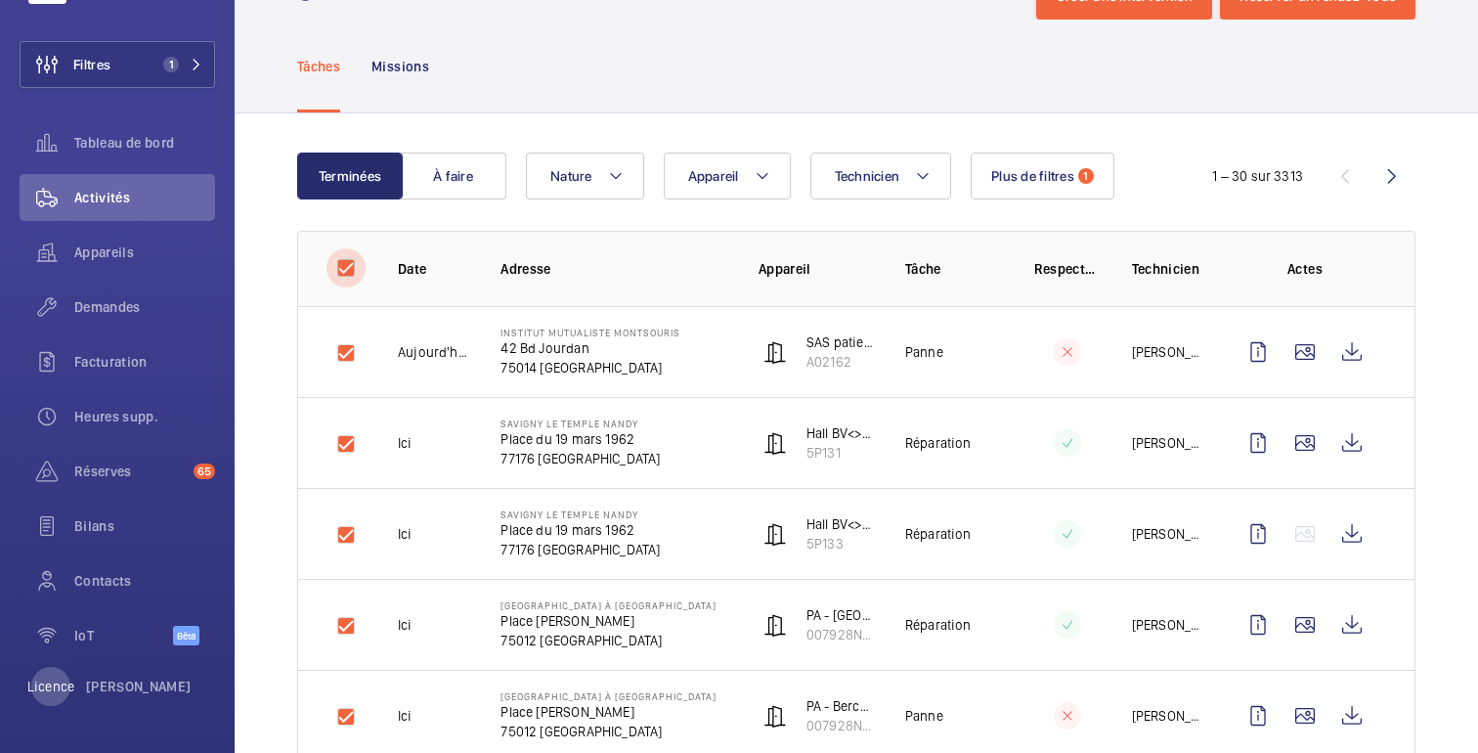
checkbox input "true"
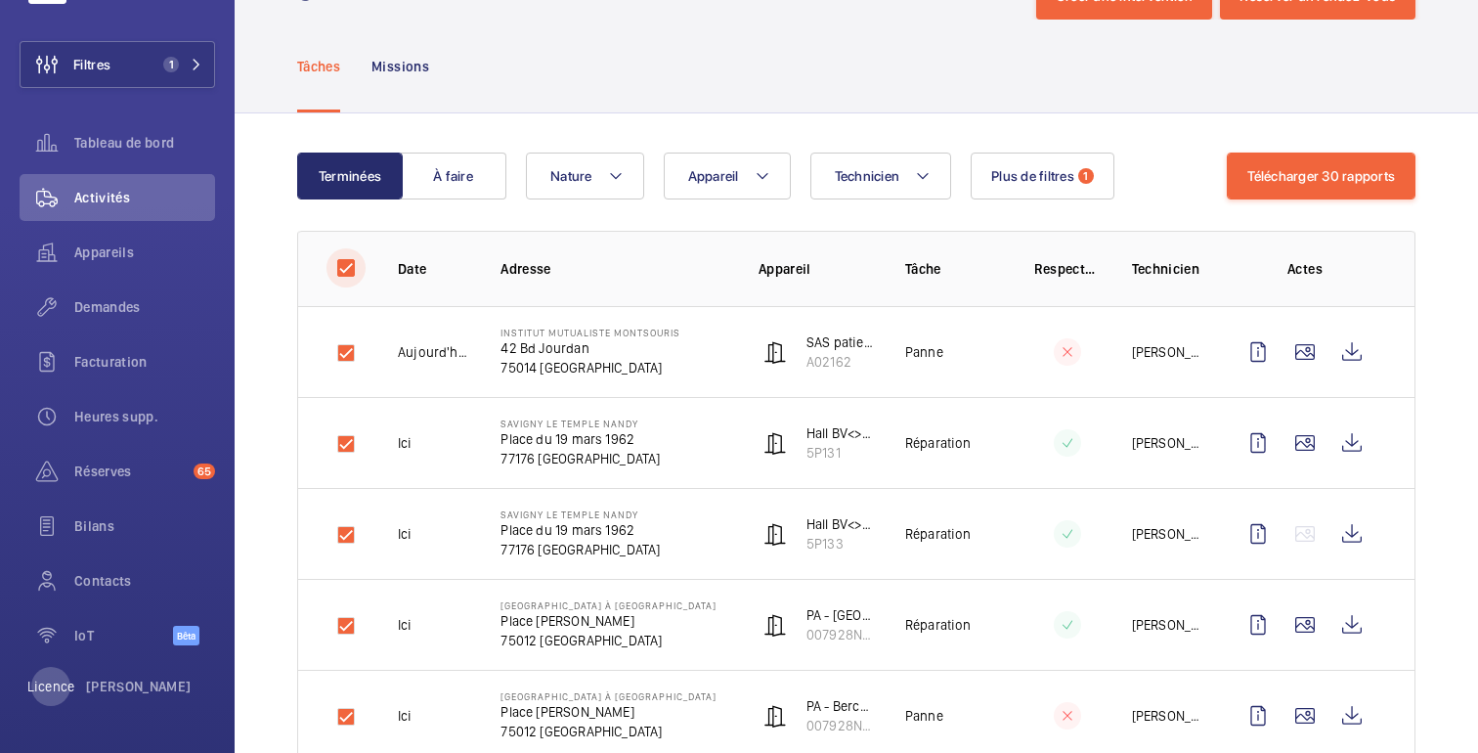
click at [346, 270] on input "checkbox" at bounding box center [346, 267] width 39 height 39
checkbox input "false"
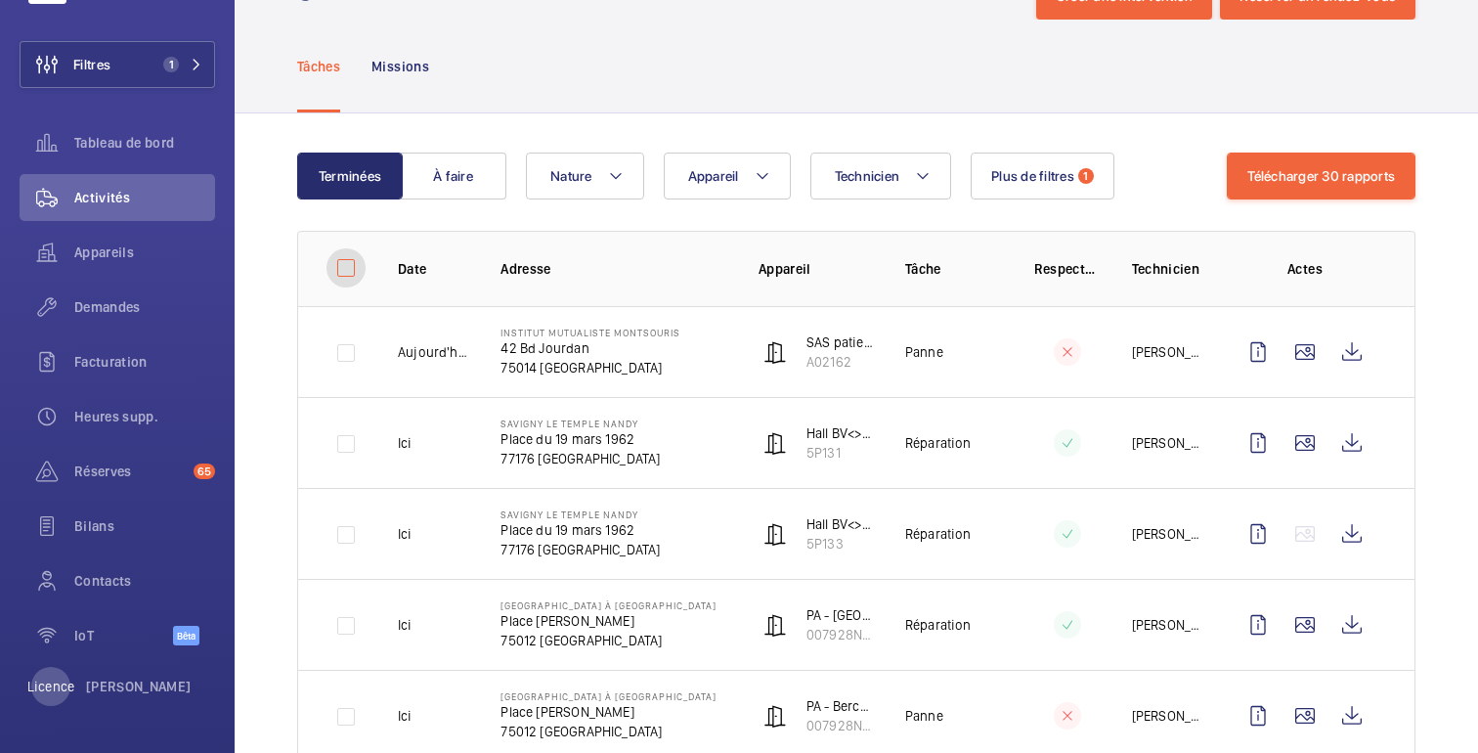
checkbox input "false"
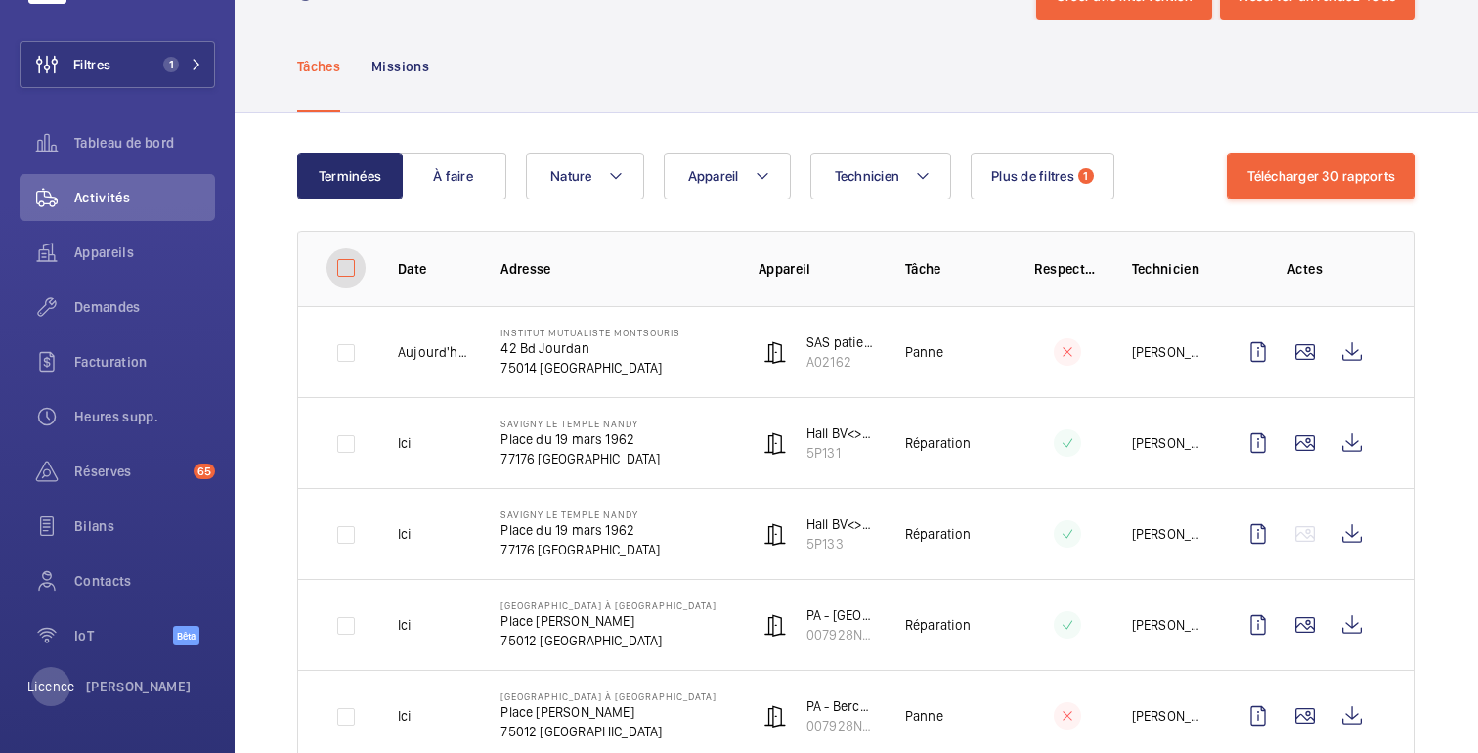
checkbox input "false"
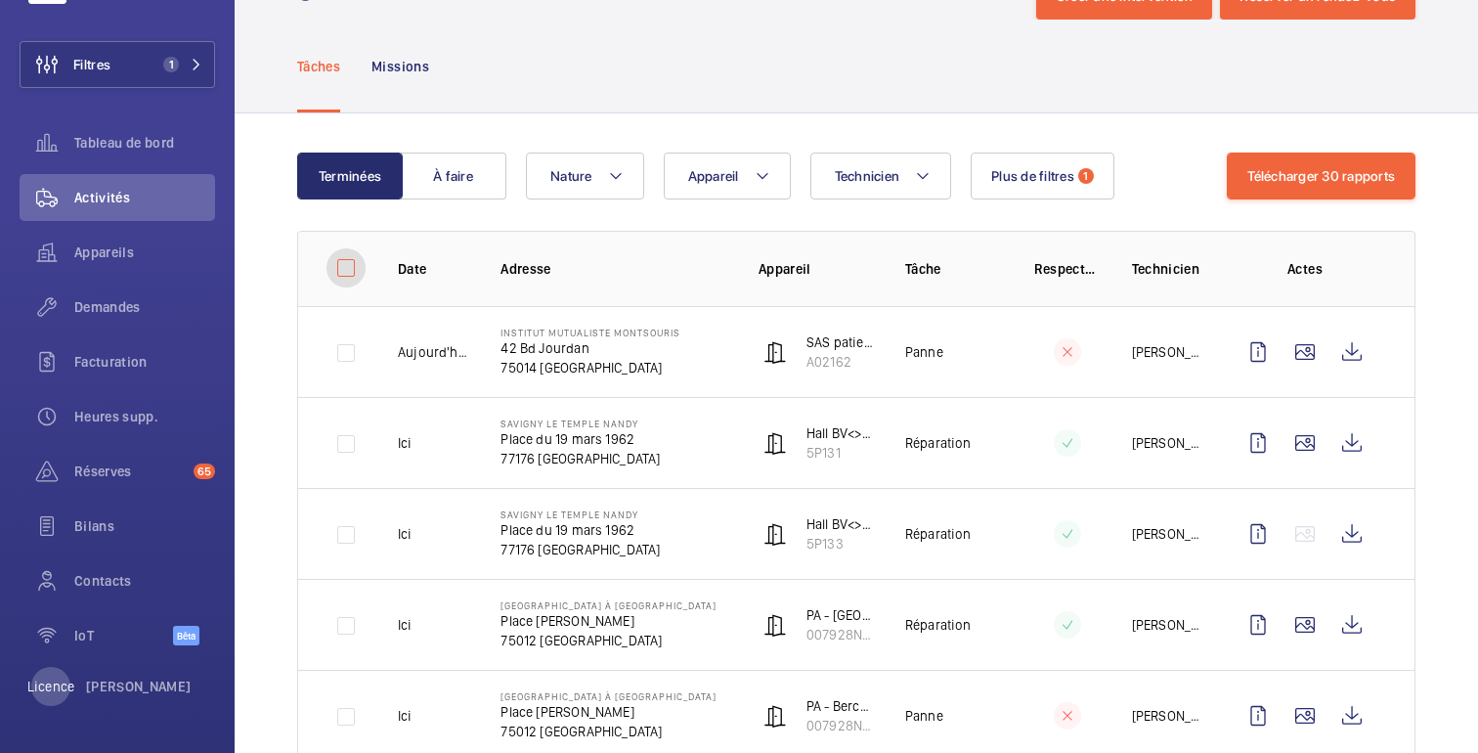
checkbox input "false"
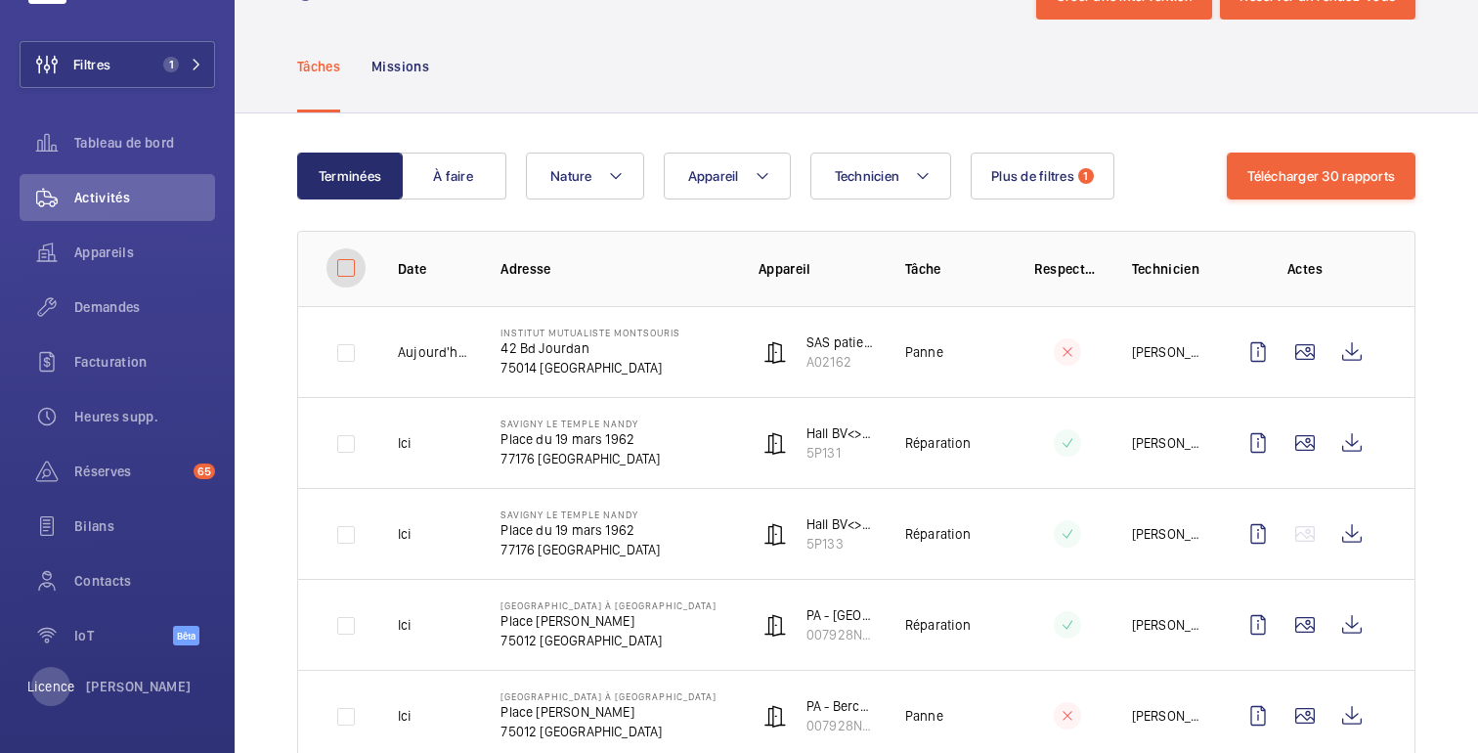
checkbox input "false"
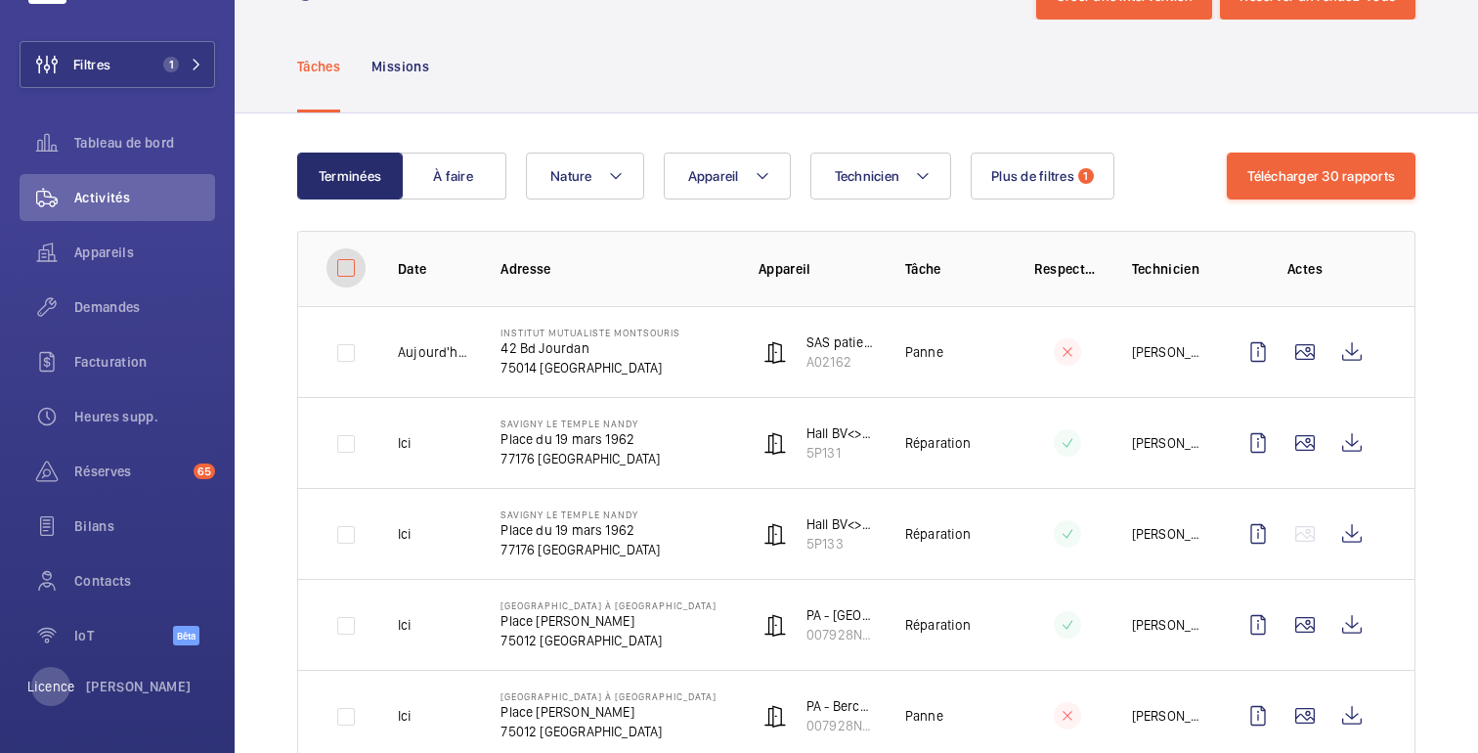
checkbox input "false"
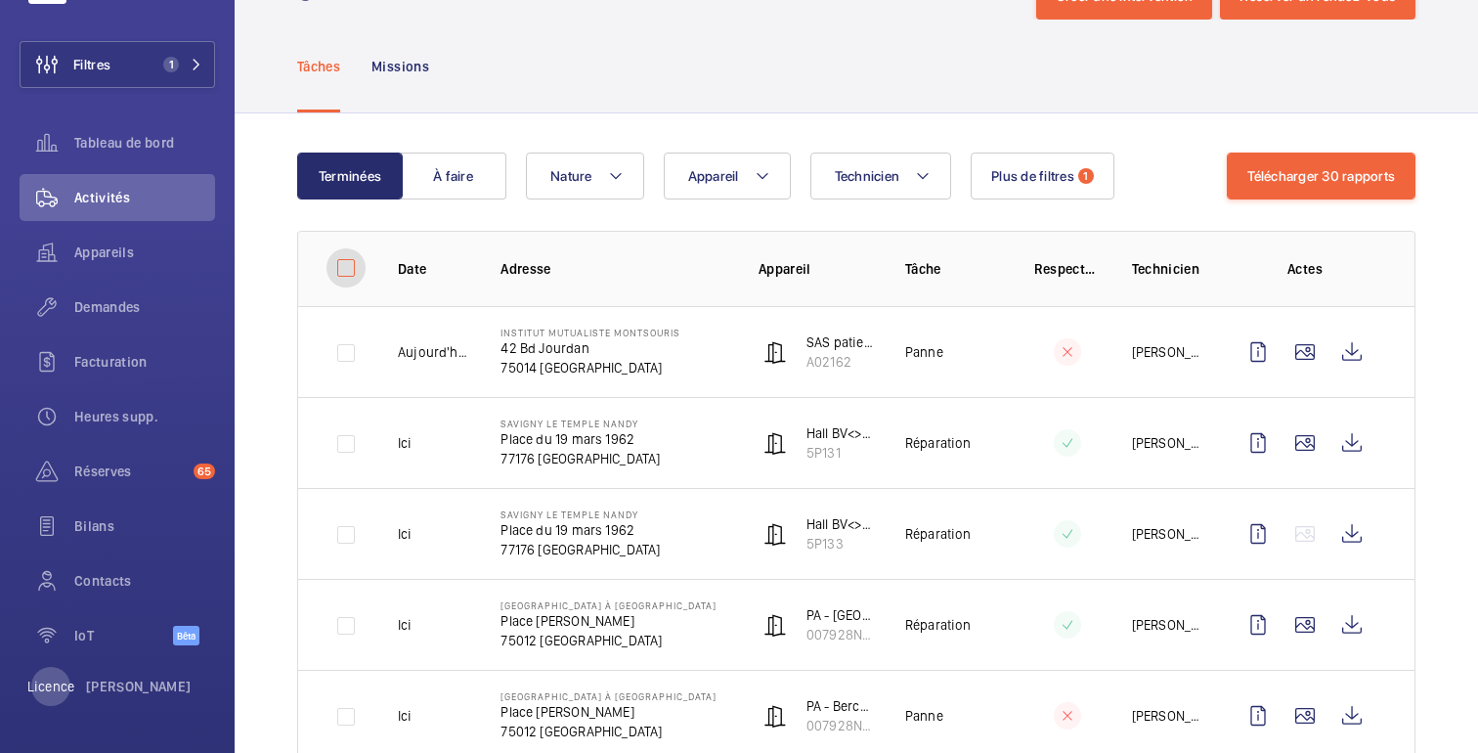
checkbox input "false"
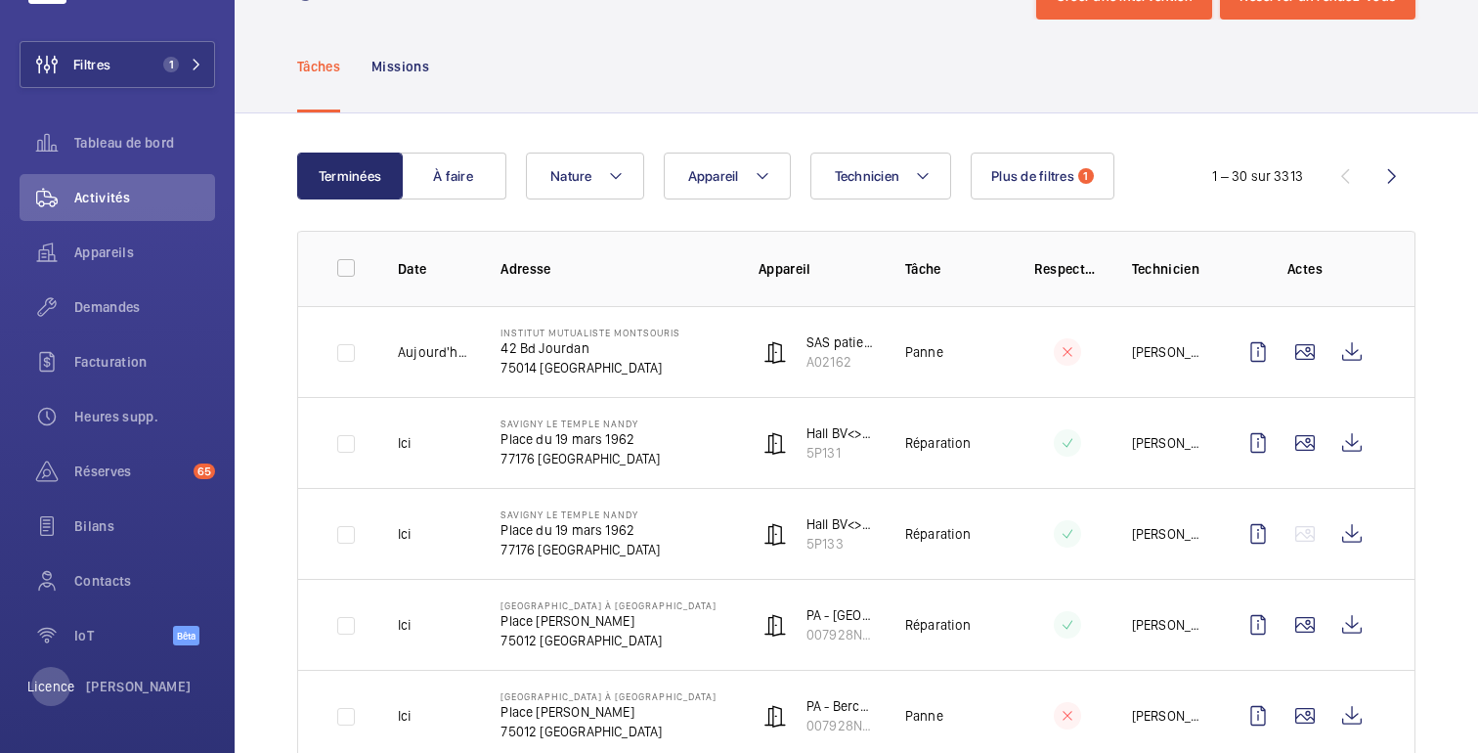
click at [390, 69] on font "Missions" at bounding box center [400, 67] width 58 height 16
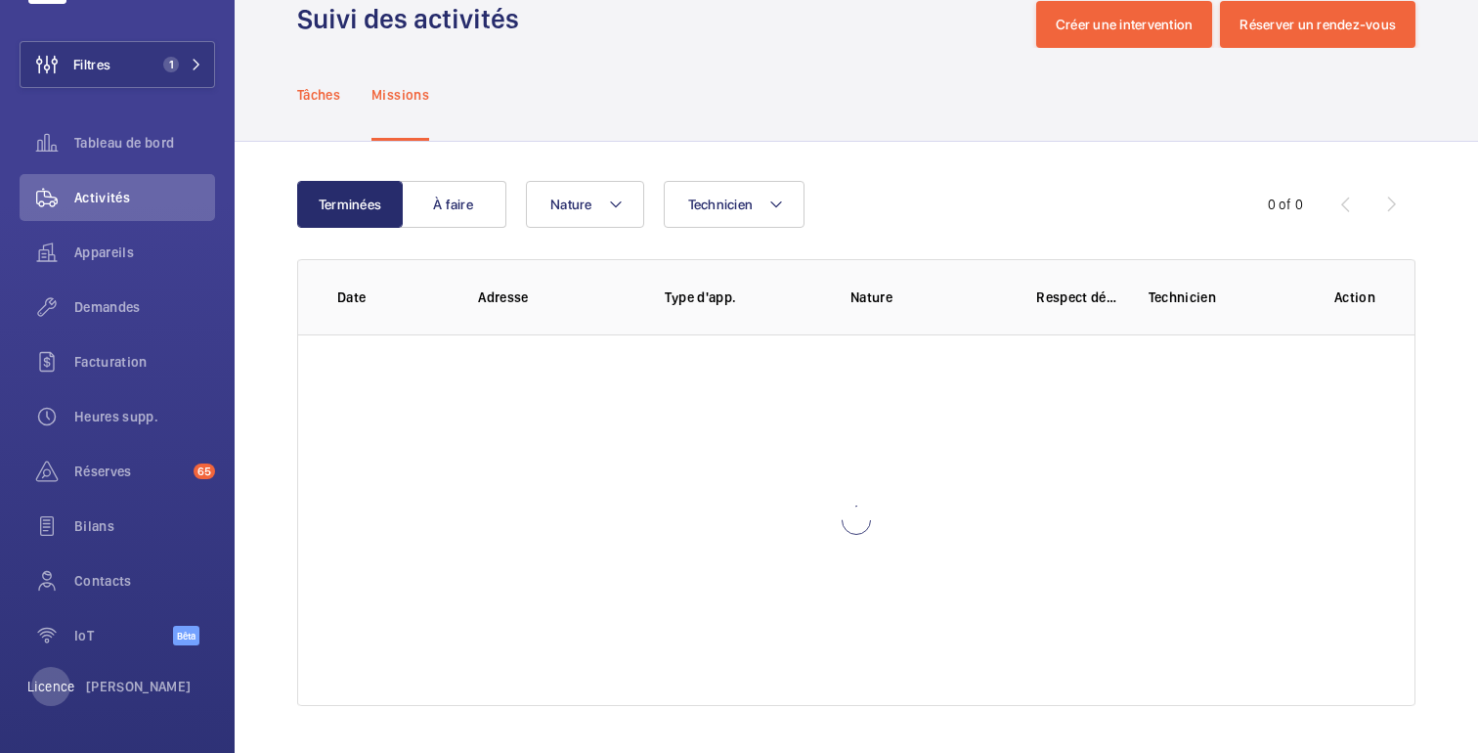
scroll to position [46, 0]
click at [324, 108] on div "Tâches" at bounding box center [318, 94] width 43 height 93
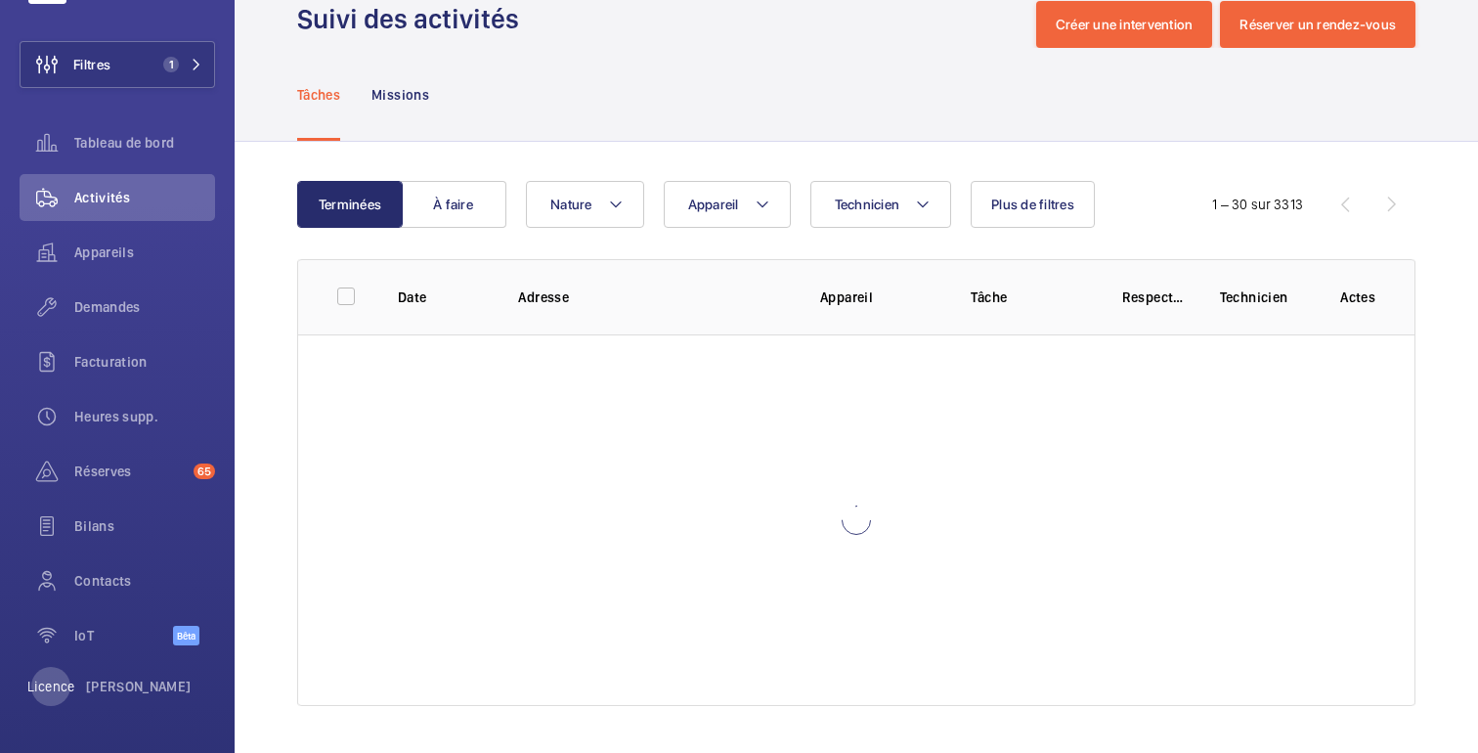
scroll to position [74, 0]
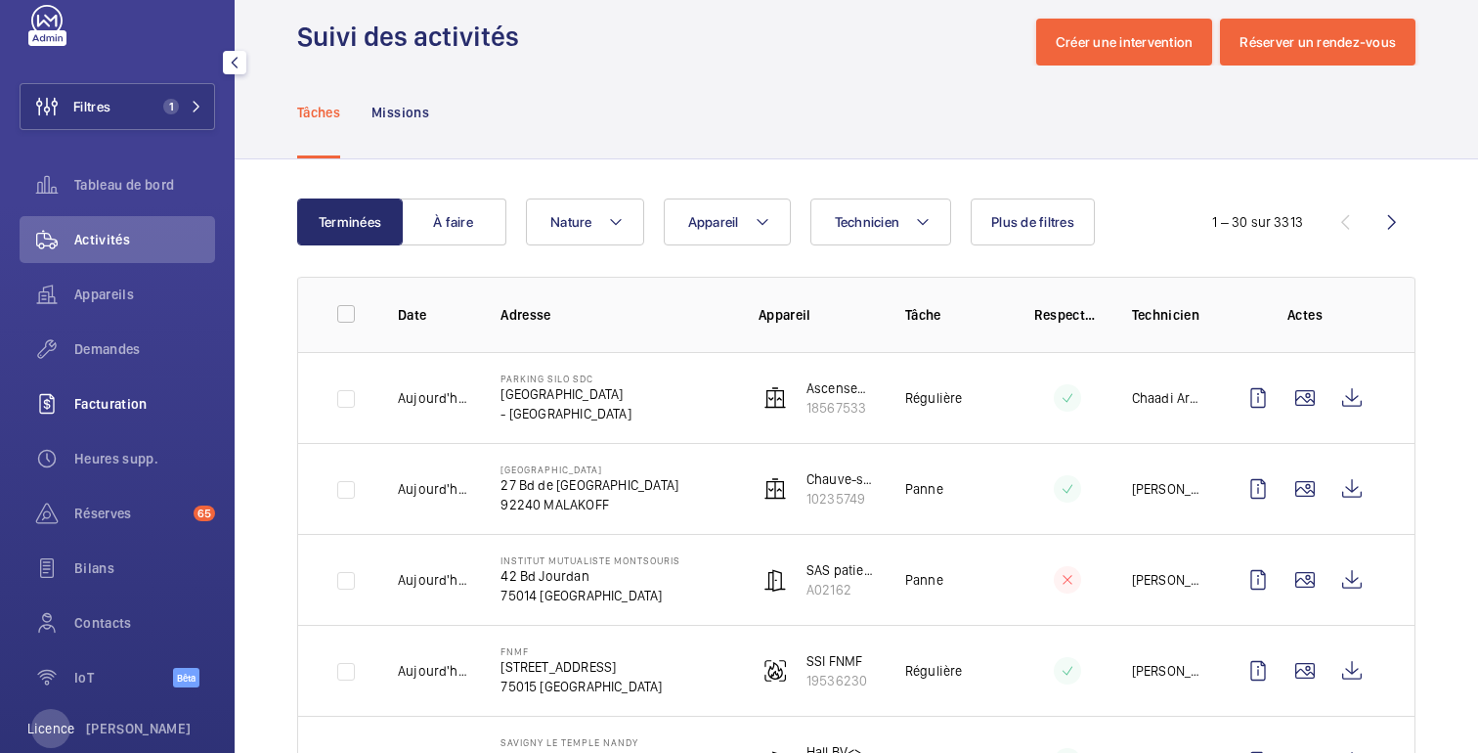
scroll to position [0, 0]
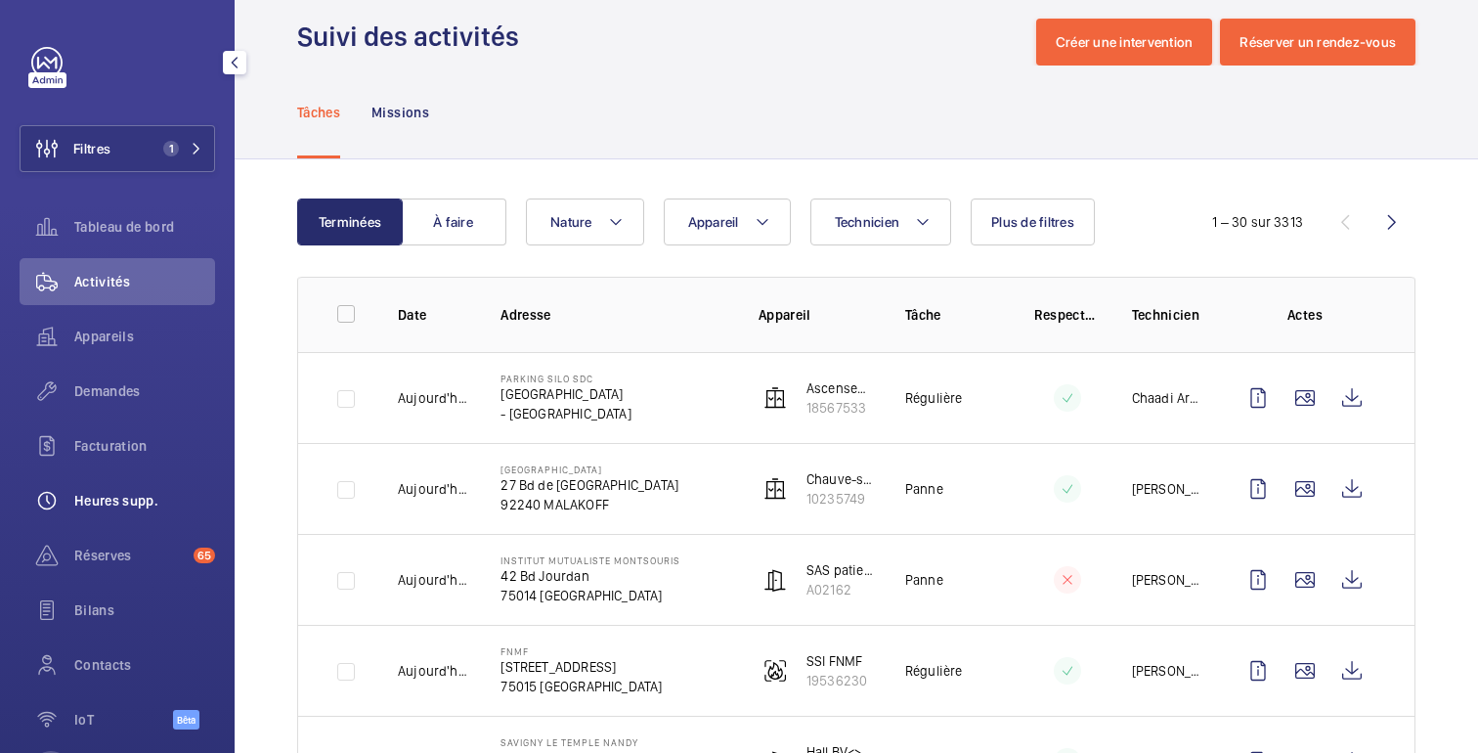
click at [109, 502] on font "Heures supp." at bounding box center [116, 501] width 84 height 16
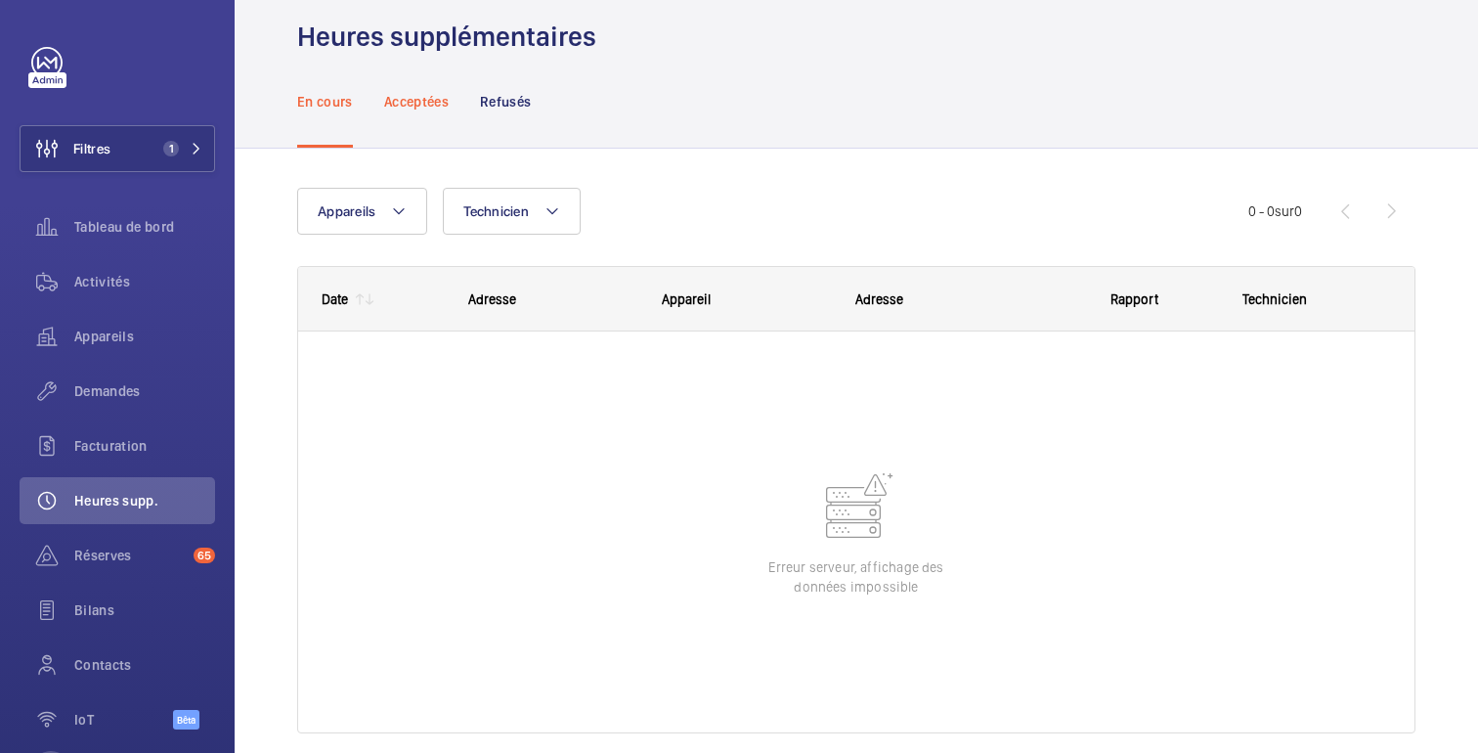
click at [441, 113] on div "Acceptées" at bounding box center [416, 101] width 65 height 93
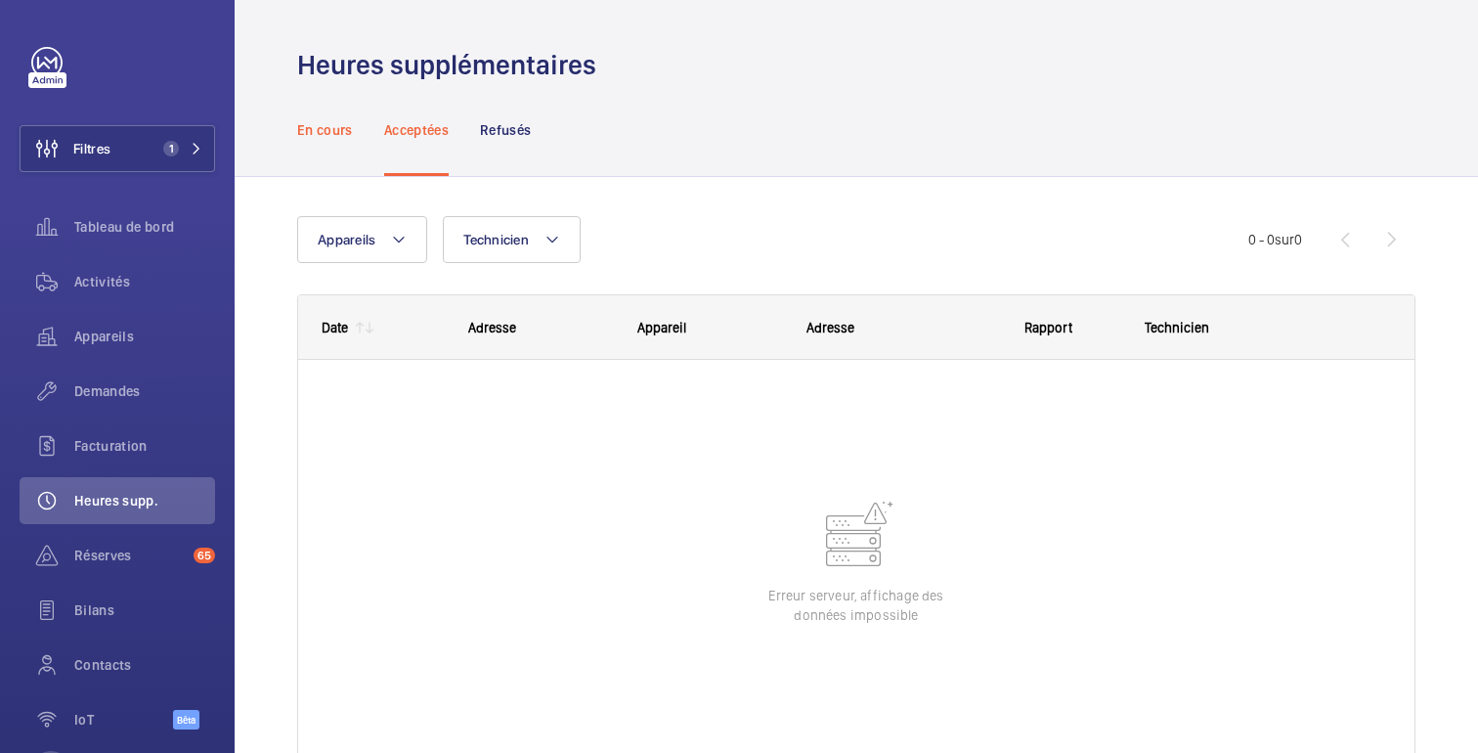
click at [327, 140] on div "En cours" at bounding box center [325, 129] width 56 height 93
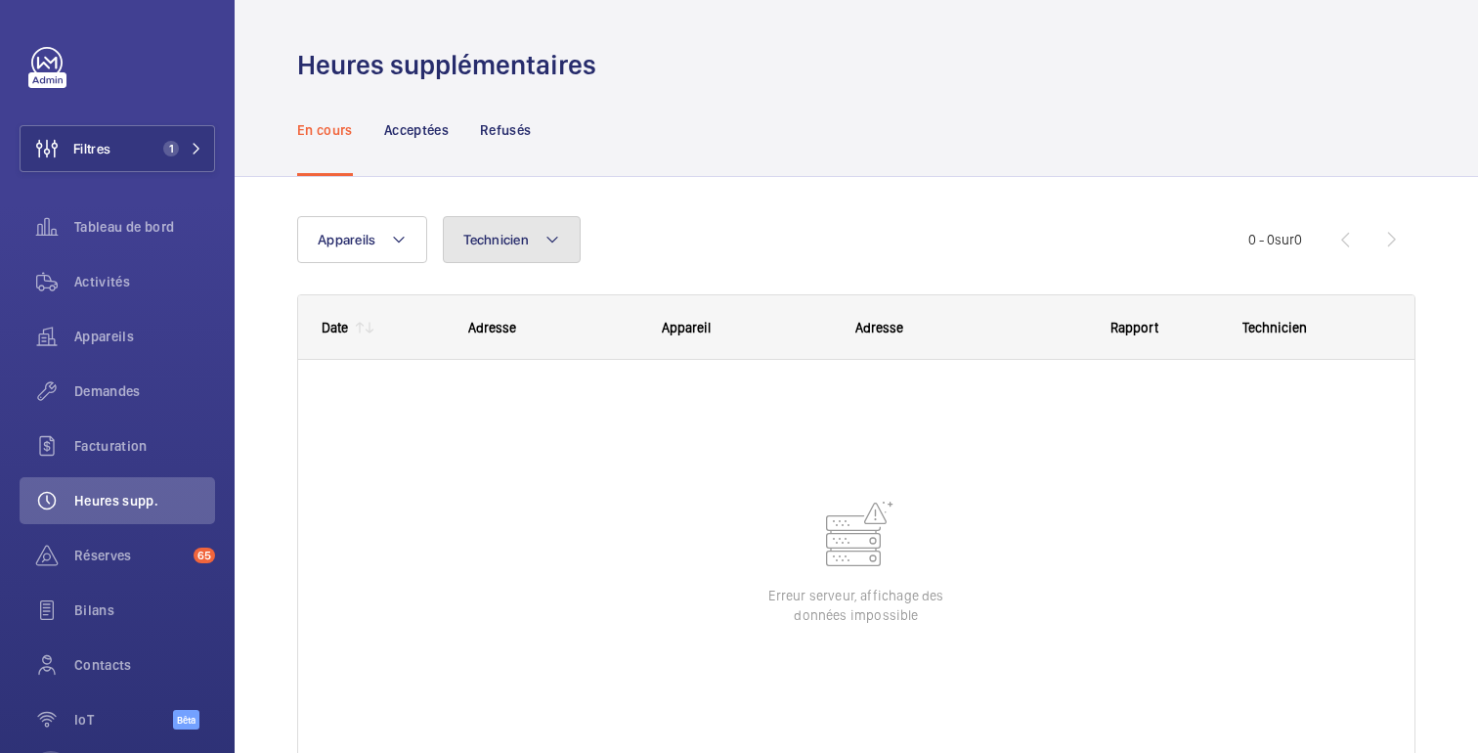
click at [487, 251] on button "Technicien" at bounding box center [512, 239] width 138 height 47
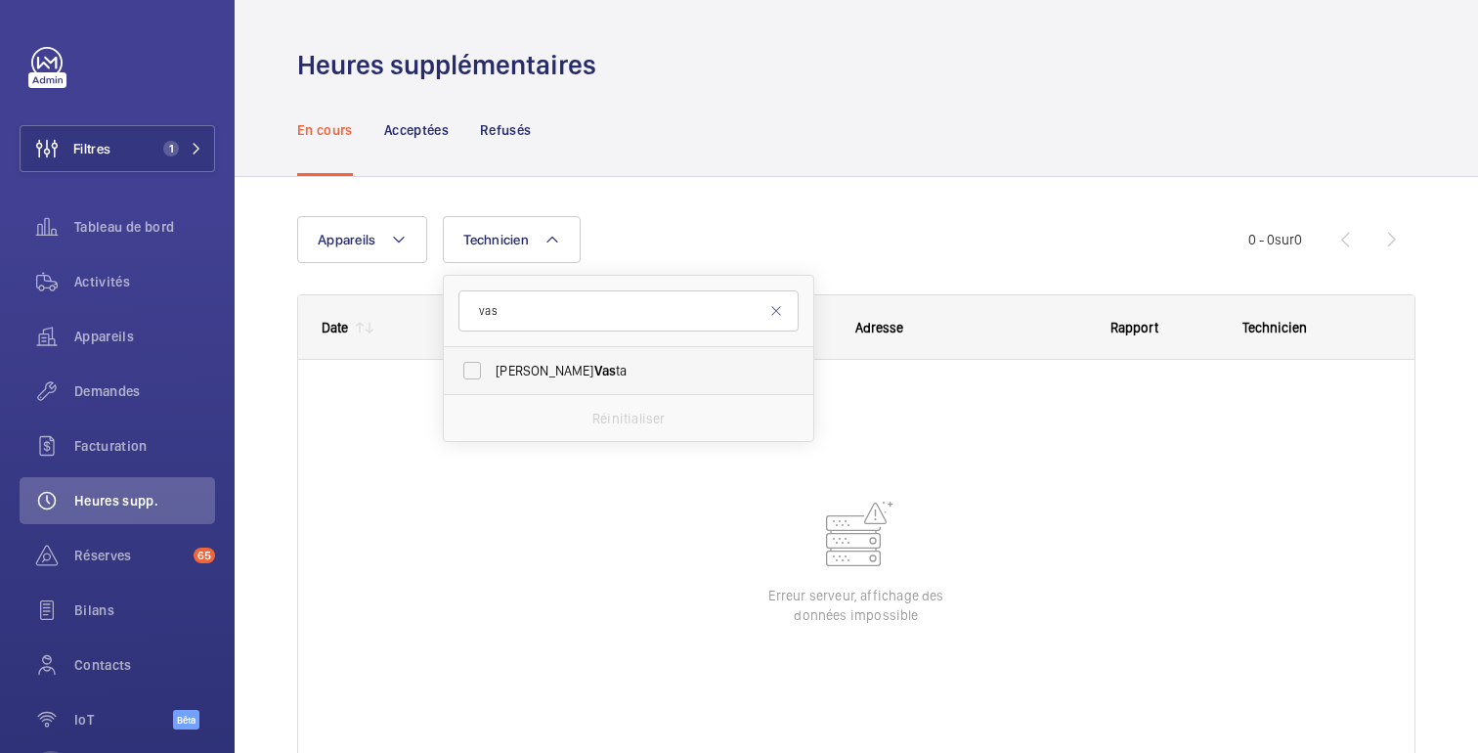
type input "vas"
click at [594, 373] on font "Vas" at bounding box center [605, 371] width 22 height 16
click at [492, 373] on input "[PERSON_NAME] ta" at bounding box center [472, 370] width 39 height 39
checkbox input "true"
click at [113, 281] on font "Activités" at bounding box center [102, 282] width 56 height 16
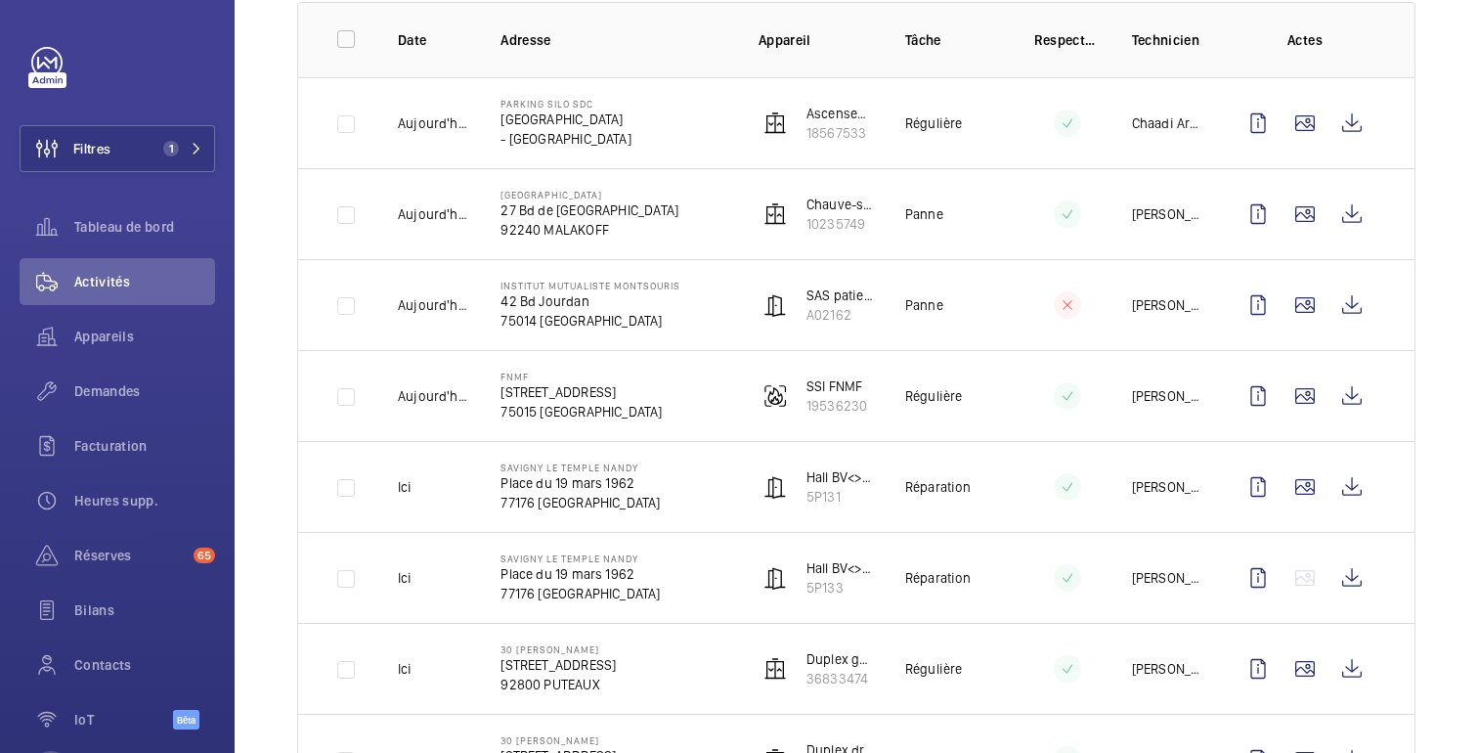
scroll to position [304, 0]
